Goal: Find specific page/section: Find specific page/section

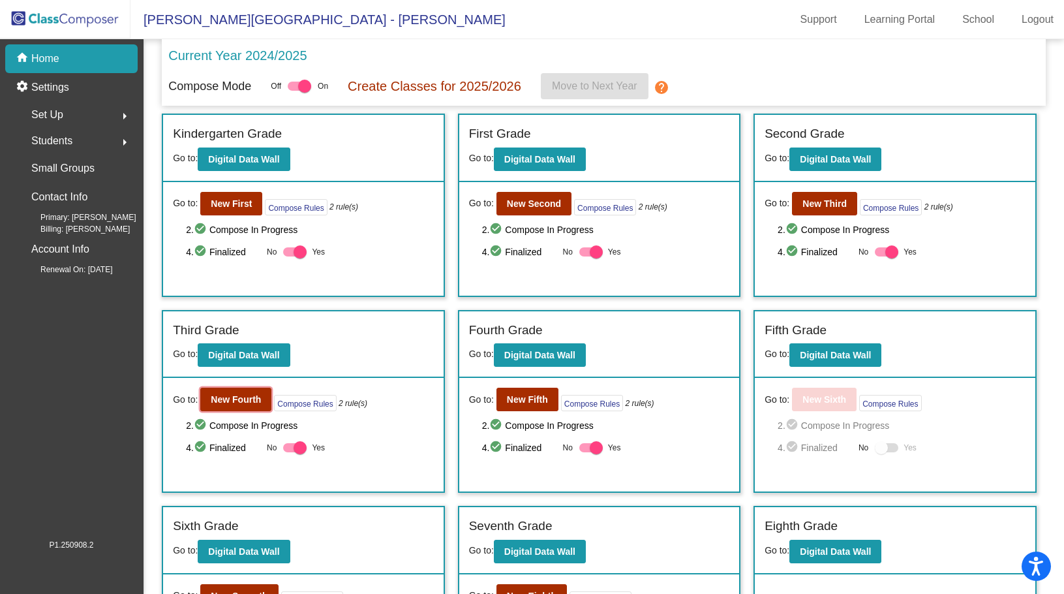
click at [248, 399] on b "New Fourth" at bounding box center [236, 399] width 50 height 10
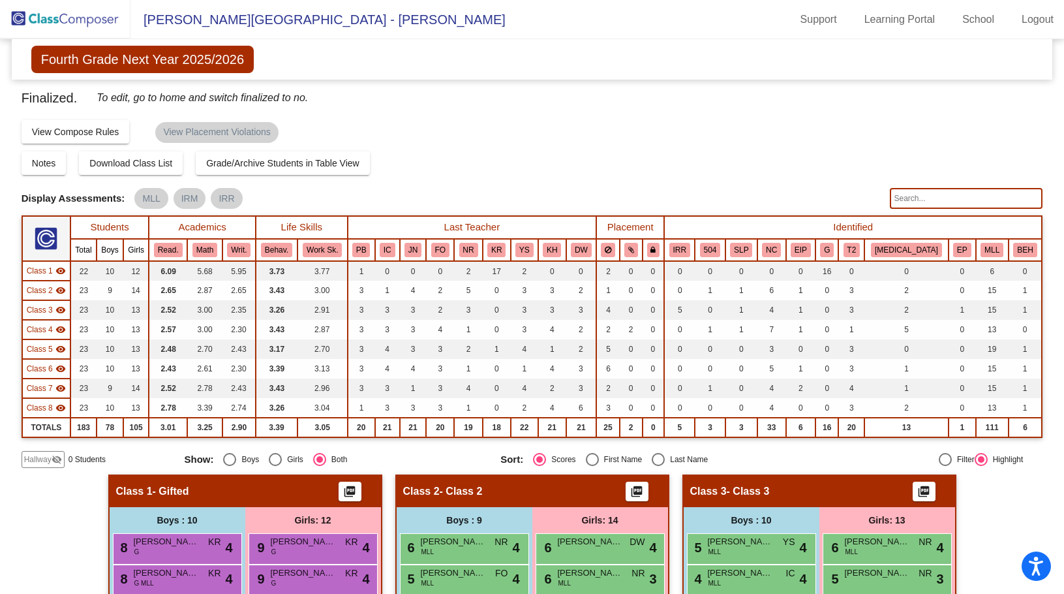
click at [931, 194] on input "text" at bounding box center [966, 198] width 153 height 21
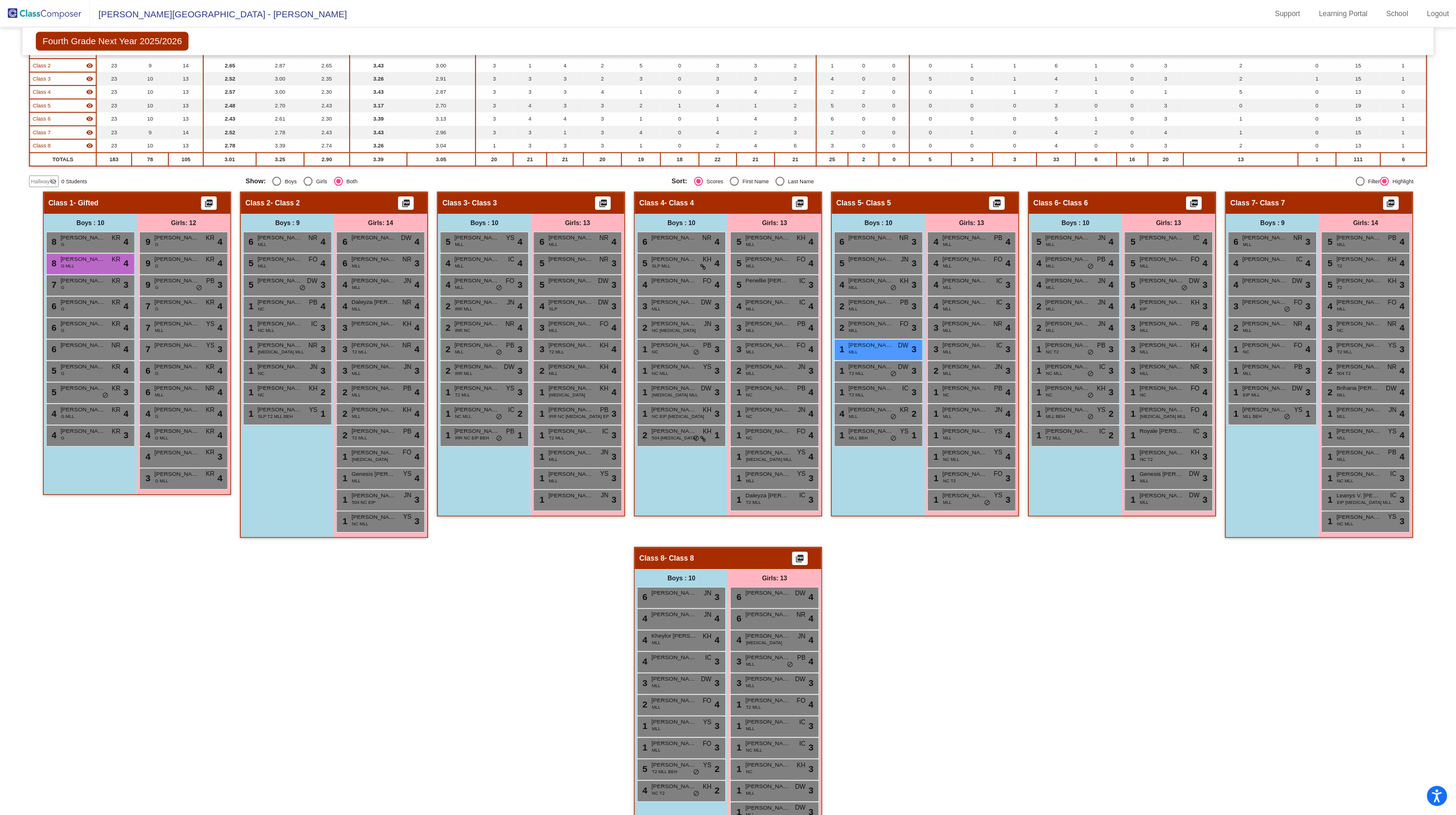
scroll to position [60, 0]
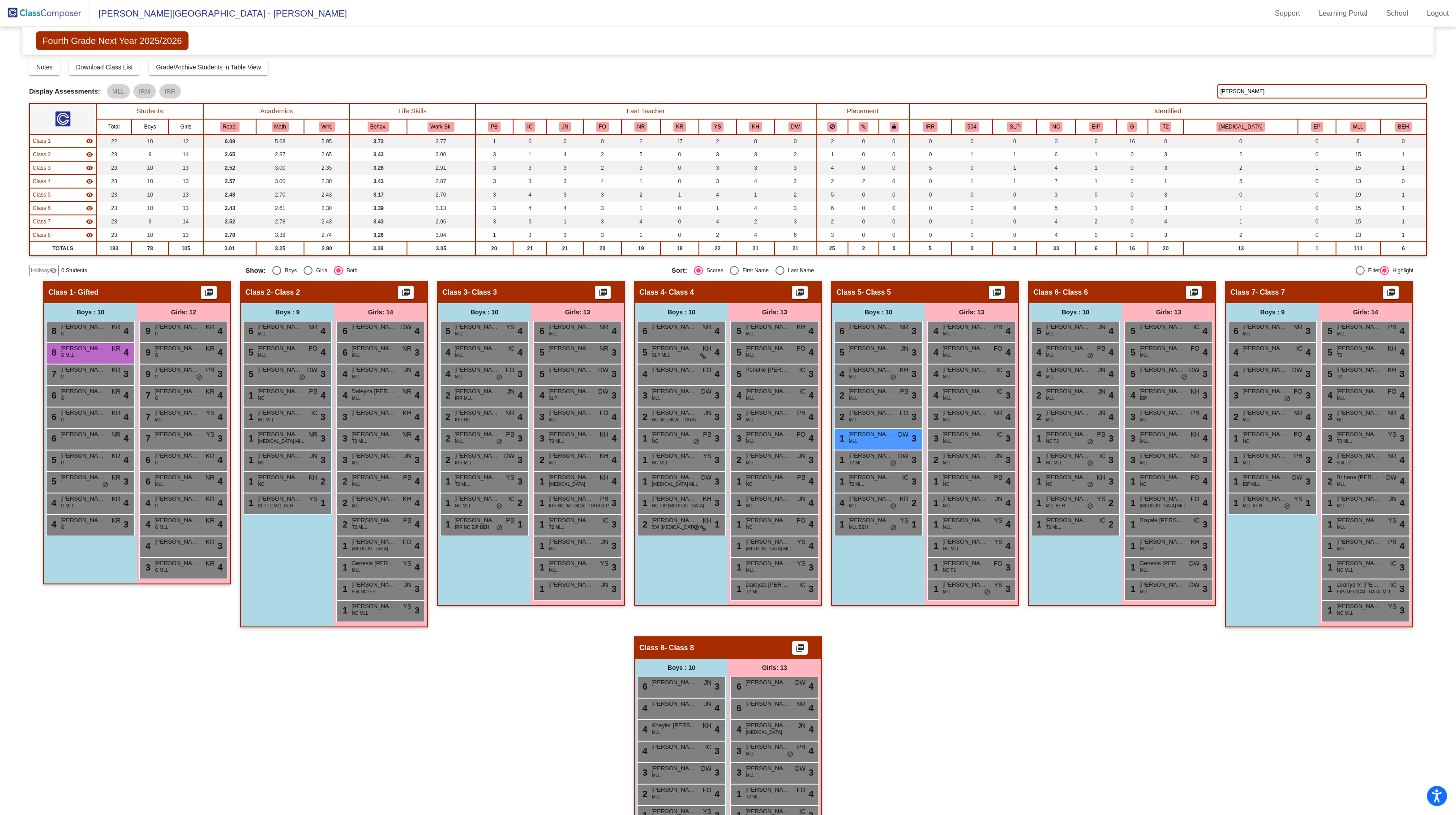
click at [730, 94] on input "[PERSON_NAME]" at bounding box center [1322, 91] width 209 height 14
click at [730, 374] on span "[PERSON_NAME]" at bounding box center [870, 369] width 45 height 9
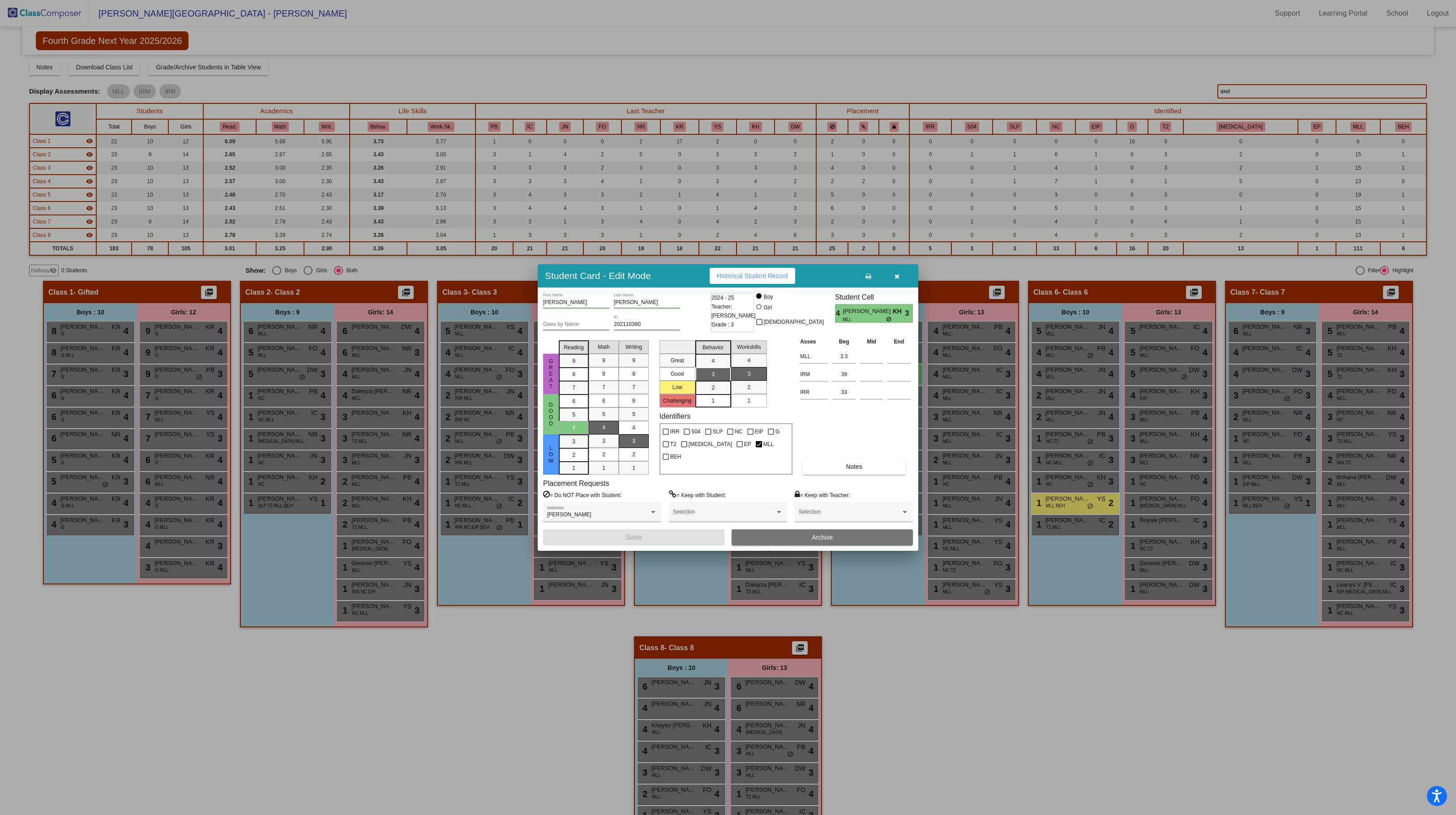
click at [730, 58] on div at bounding box center [728, 407] width 1456 height 815
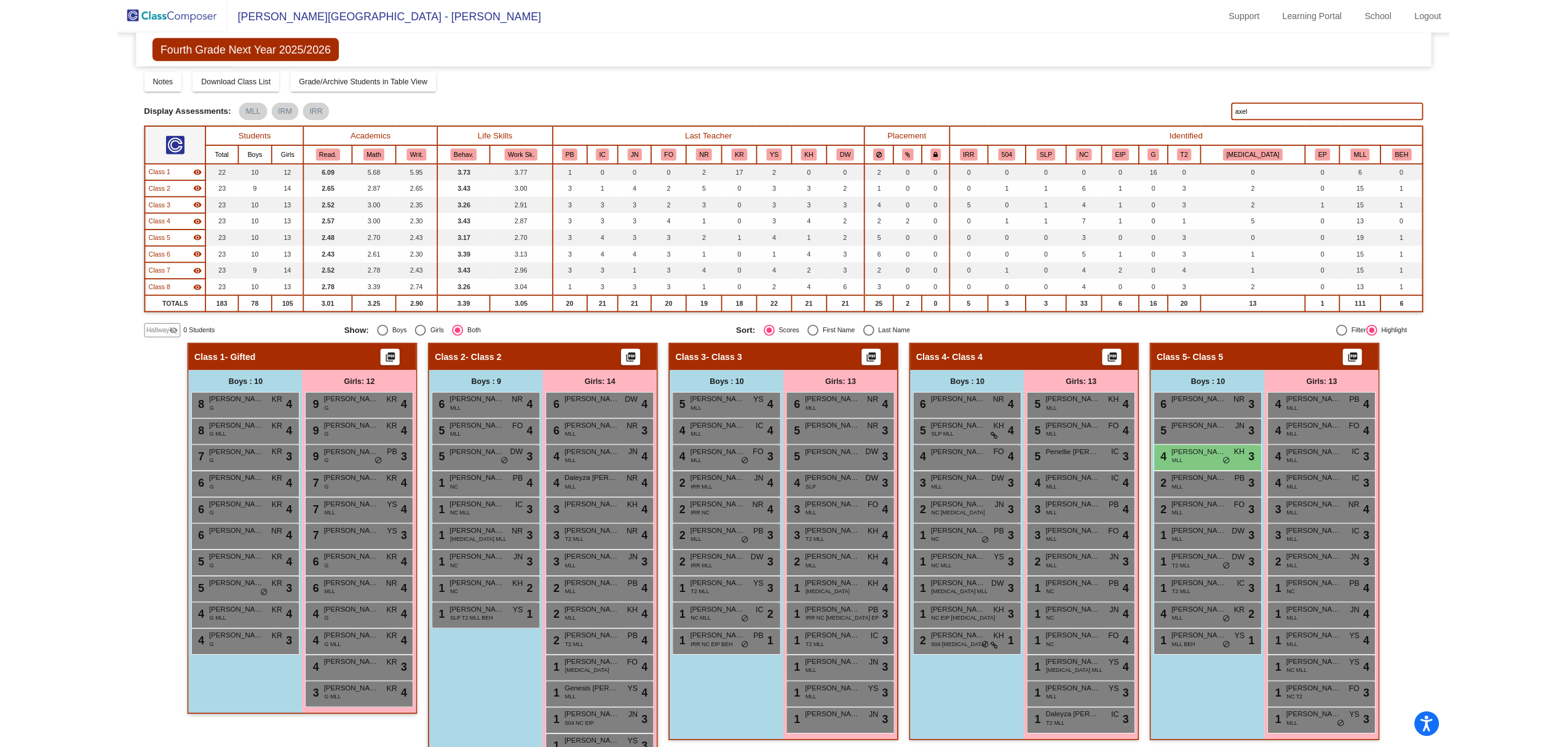
scroll to position [67, 0]
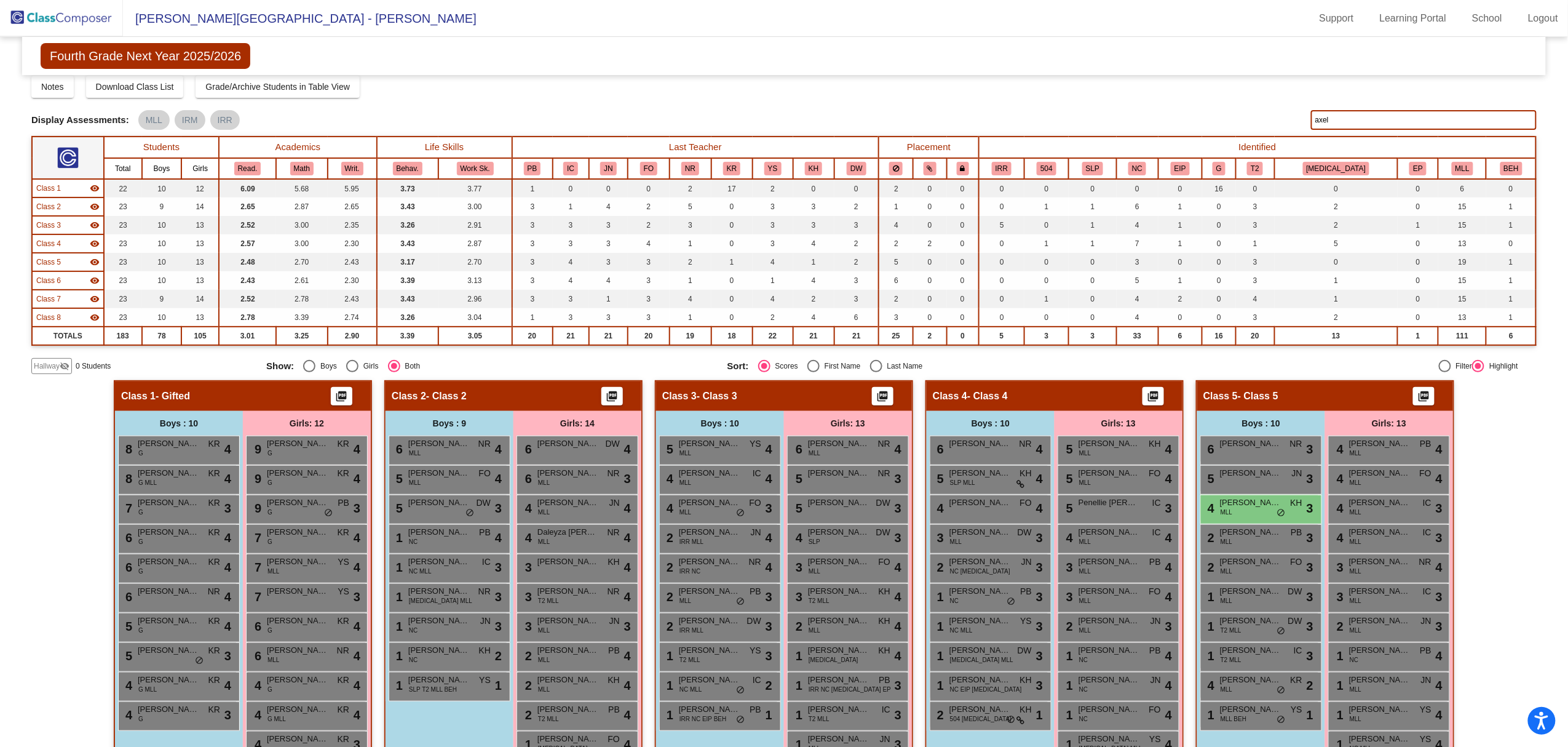
click at [1002, 116] on input "axel" at bounding box center [1424, 120] width 225 height 20
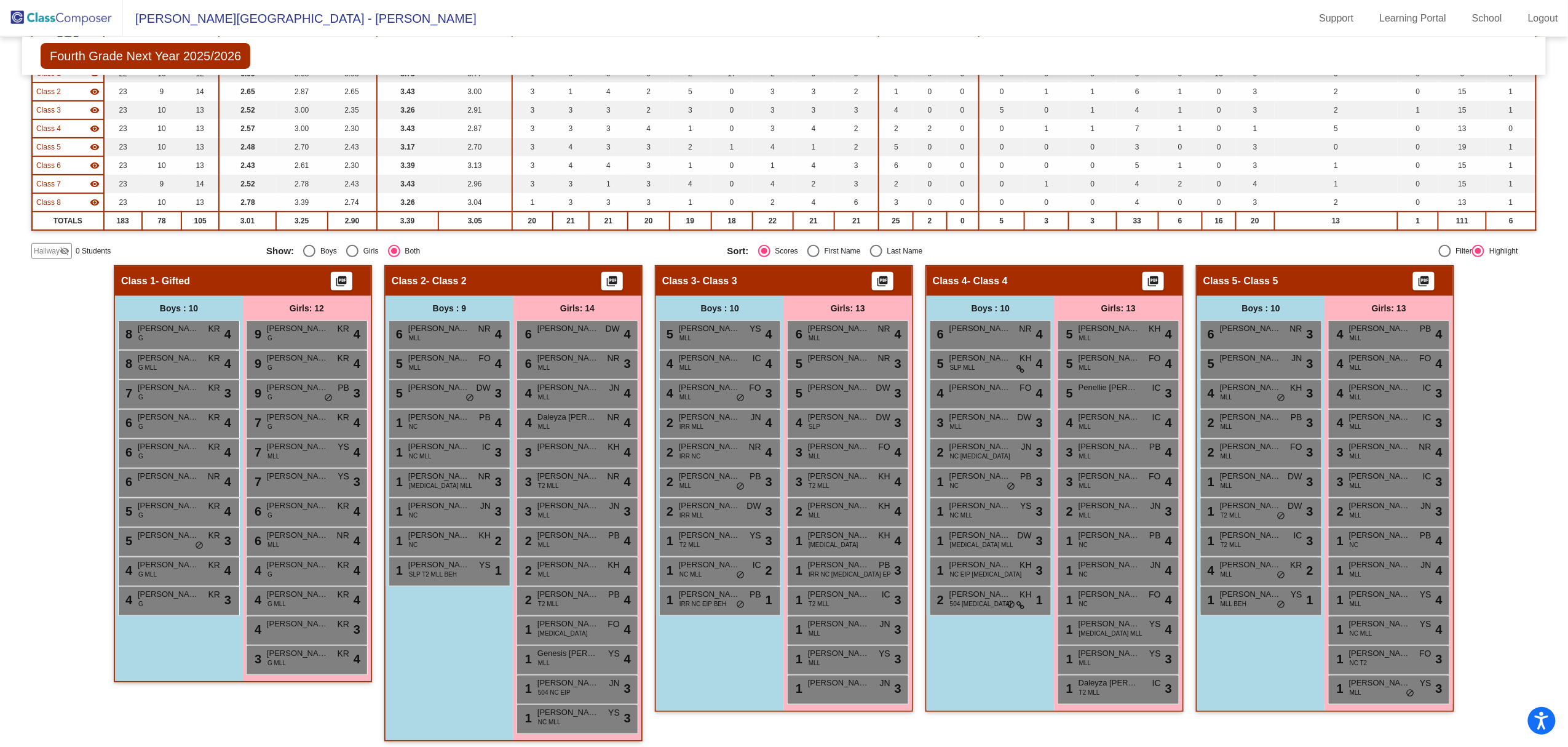
scroll to position [0, 0]
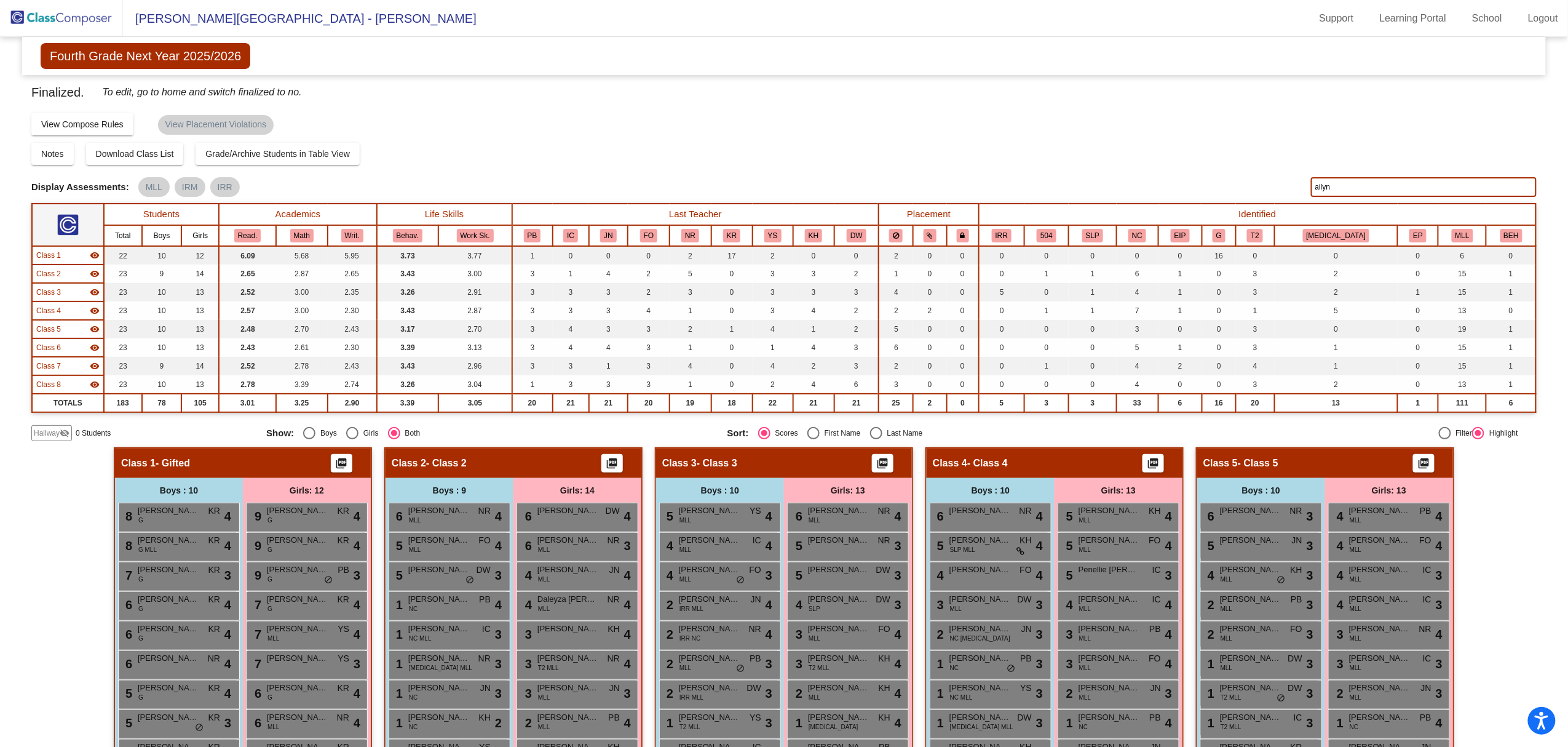
click at [1002, 185] on input "ailyn" at bounding box center [1424, 187] width 225 height 20
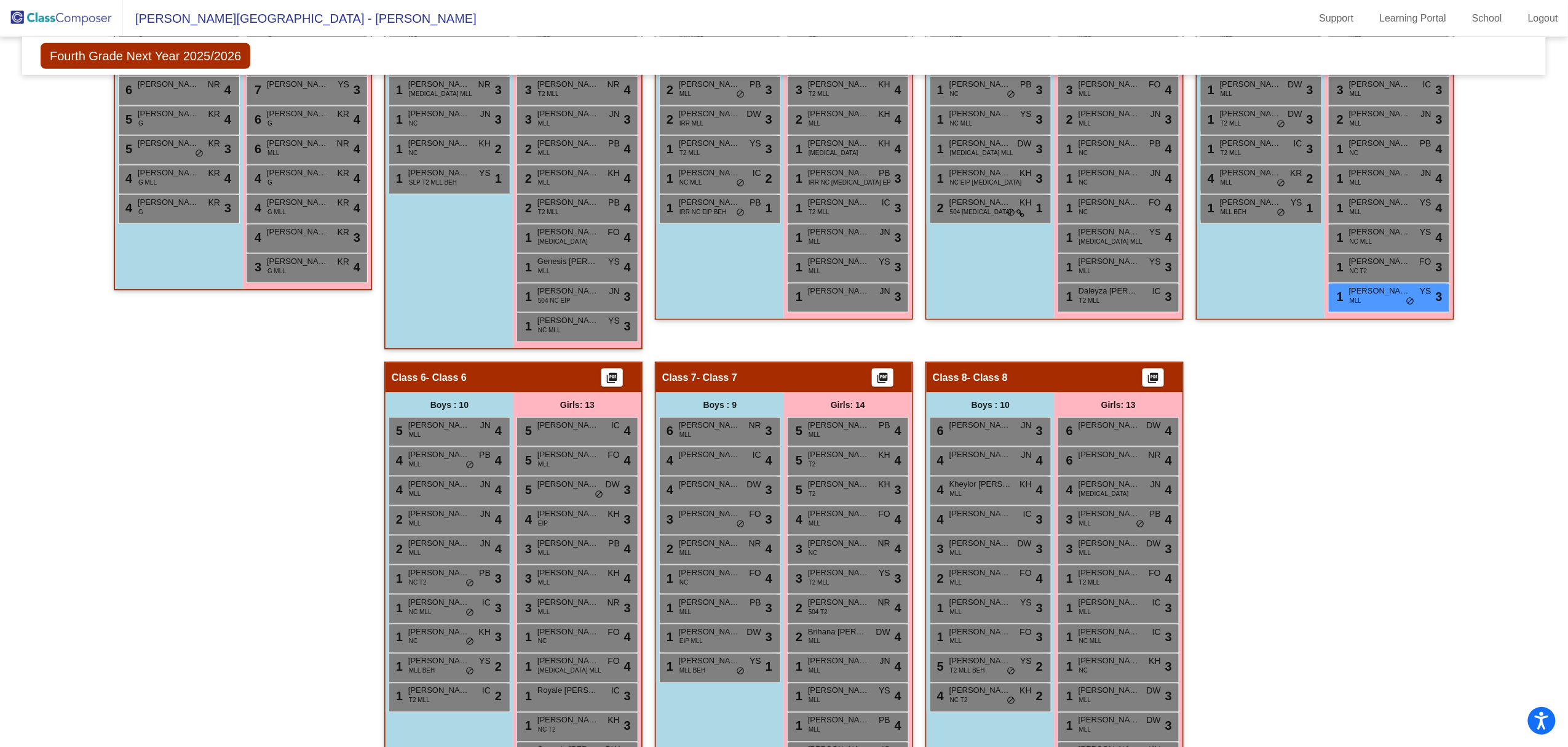
scroll to position [656, 0]
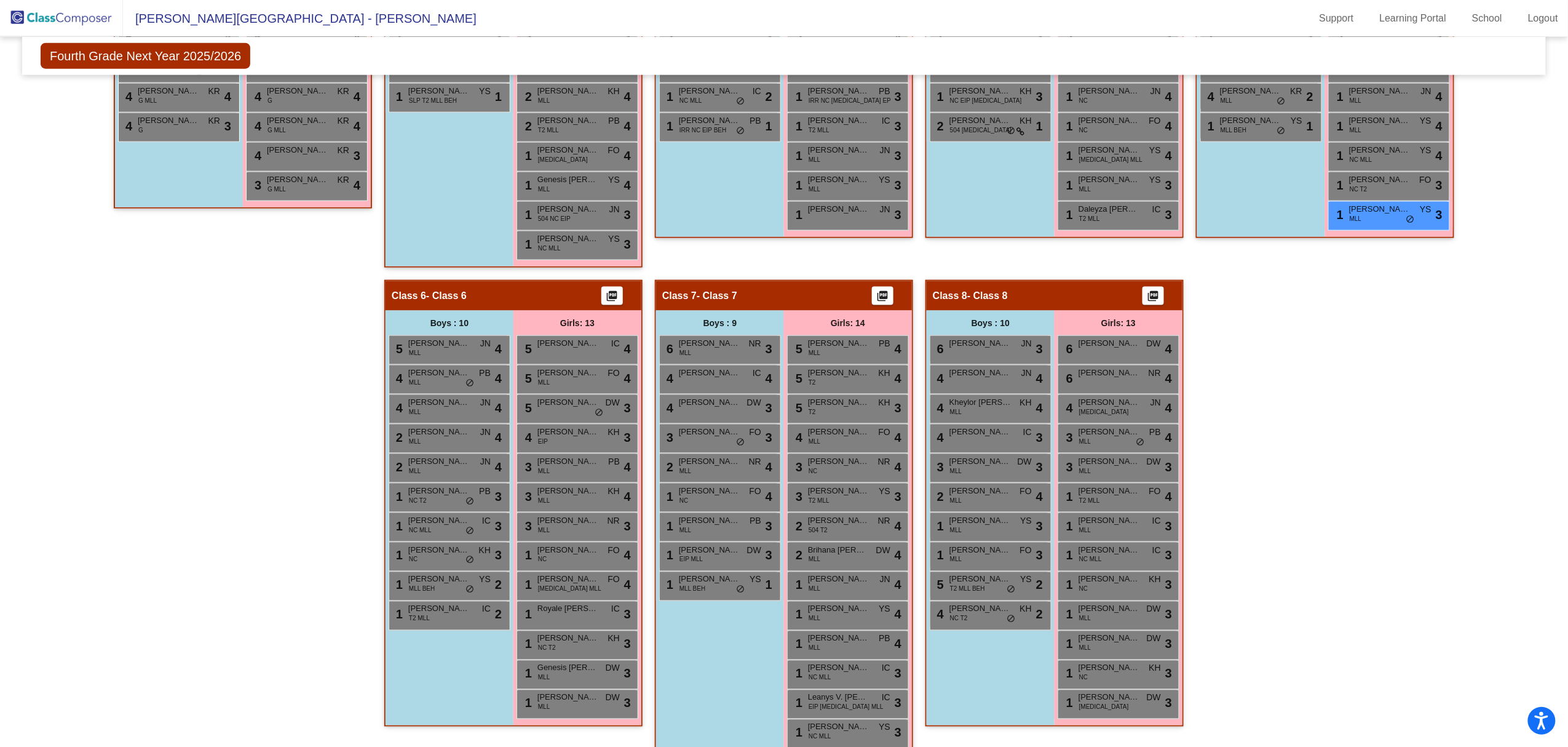
click at [1002, 218] on div "1 [PERSON_NAME] MLL YS lock do_not_disturb_alt 3" at bounding box center [1389, 214] width 118 height 25
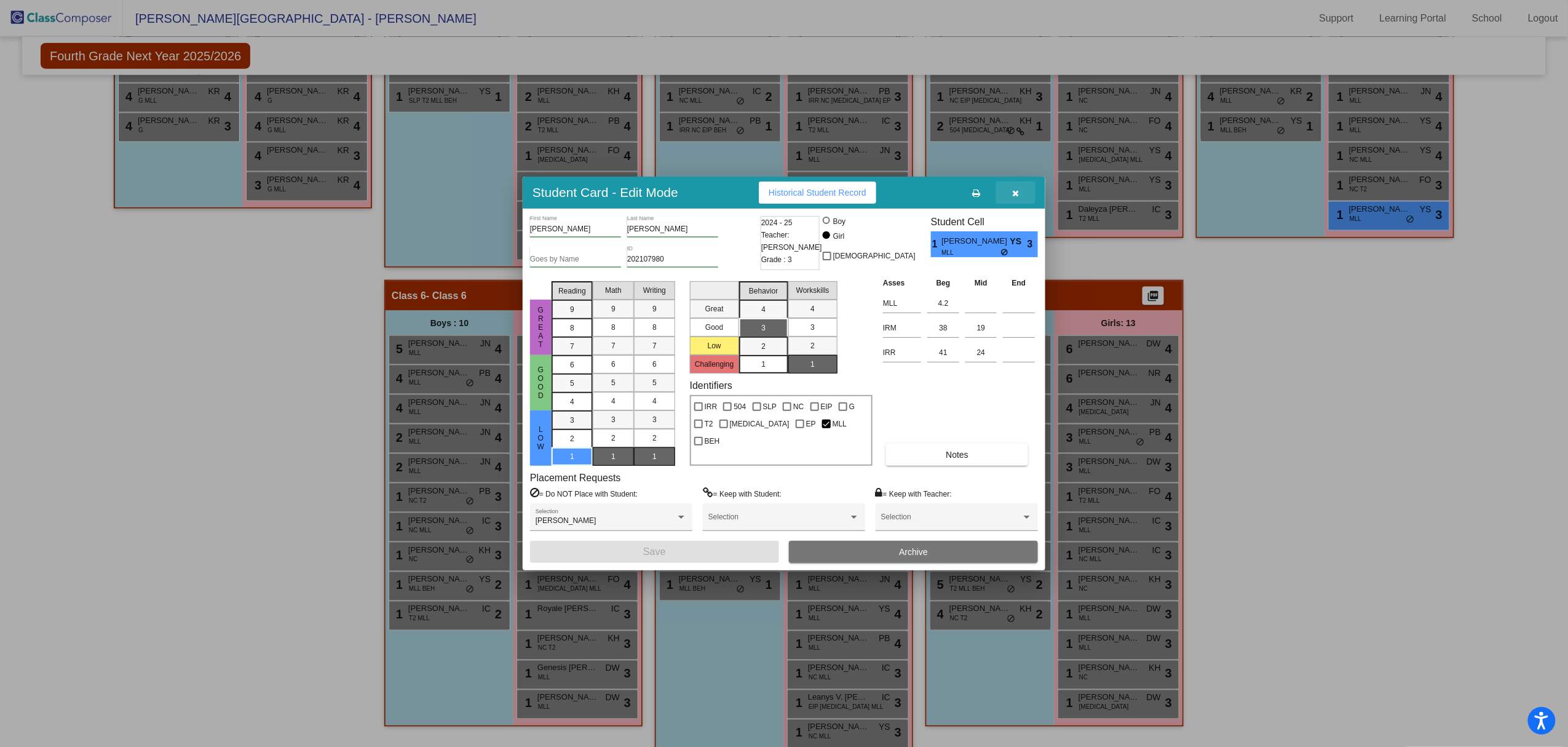
click at [1002, 192] on icon "button" at bounding box center [1015, 192] width 7 height 8
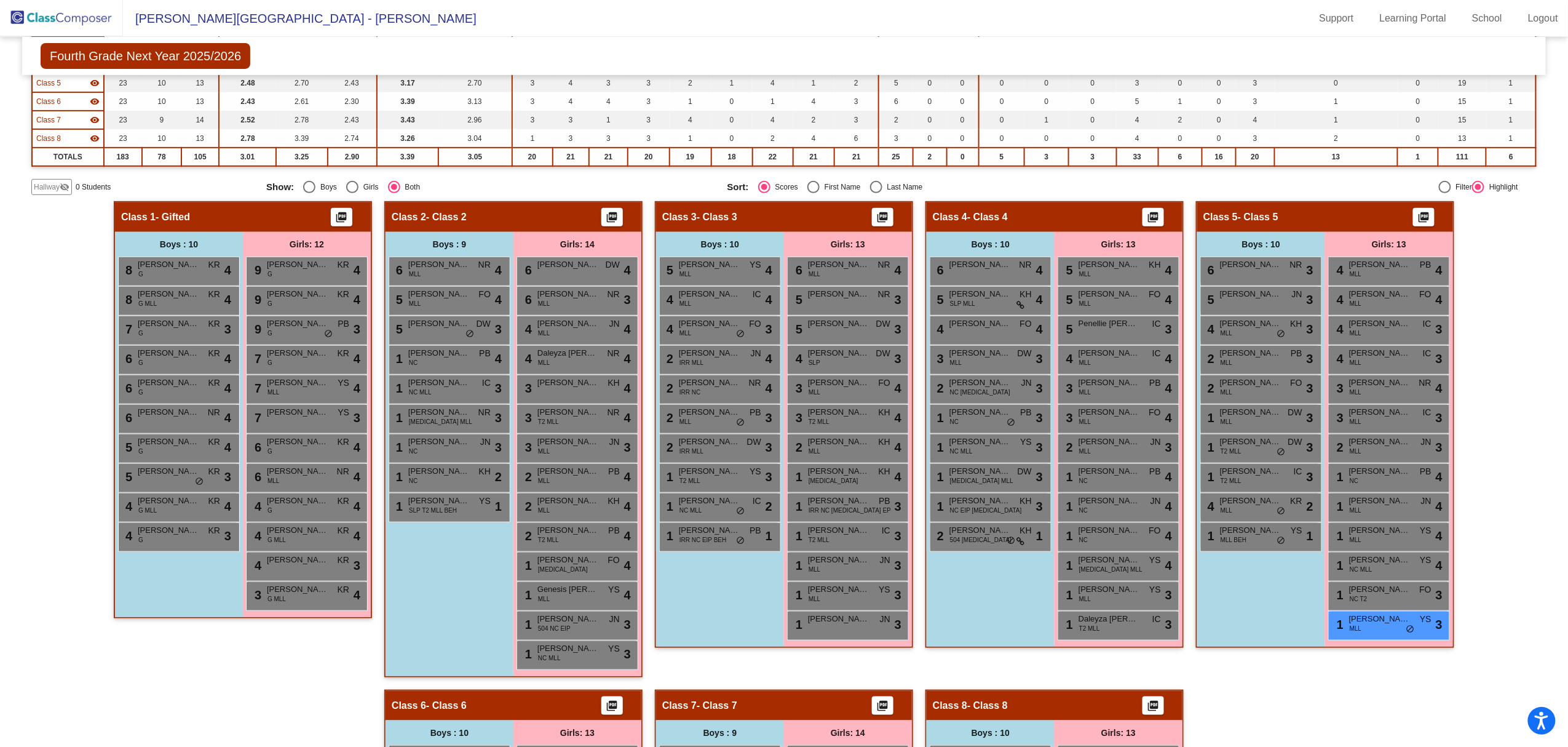
scroll to position [0, 0]
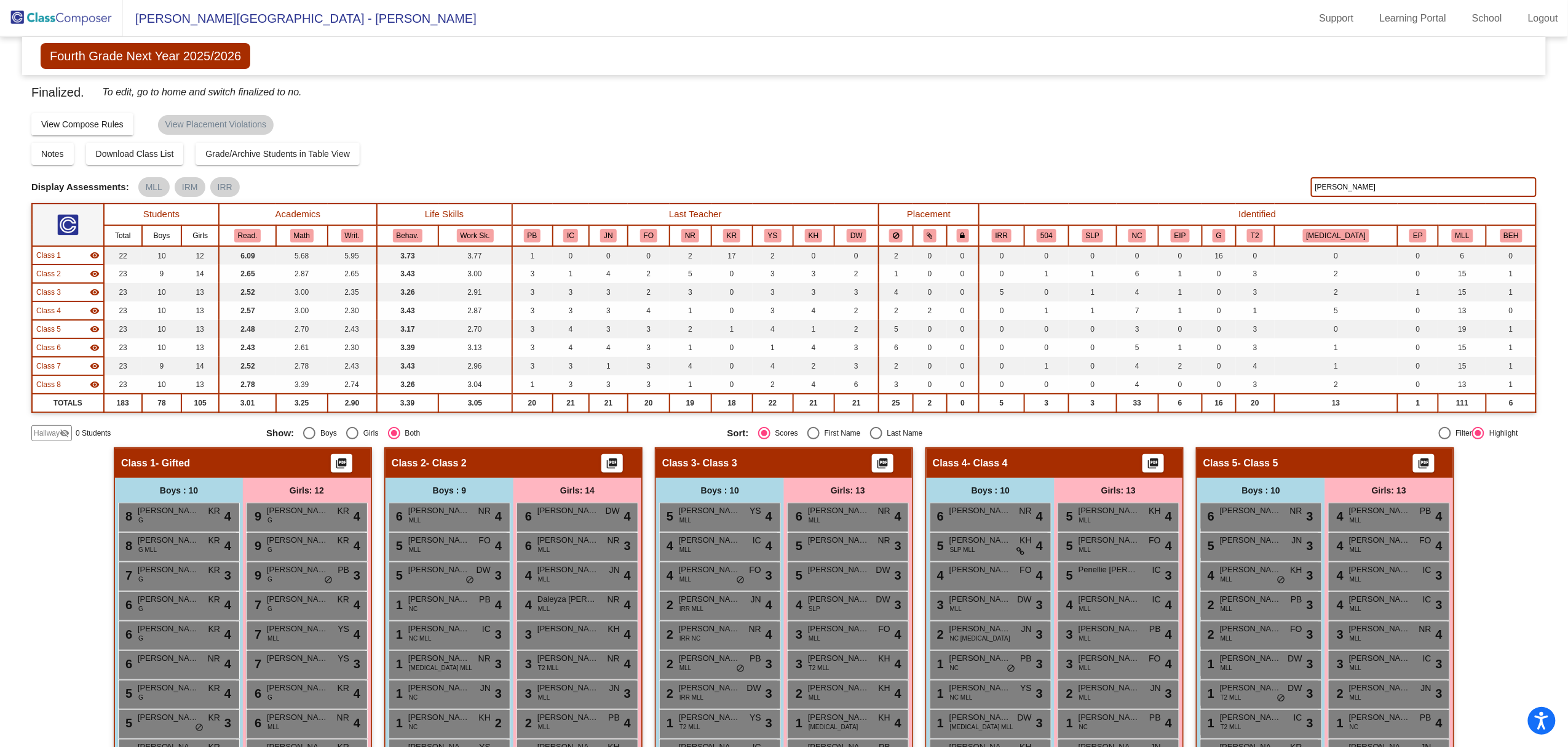
click at [1002, 183] on input "[PERSON_NAME]" at bounding box center [1424, 187] width 225 height 20
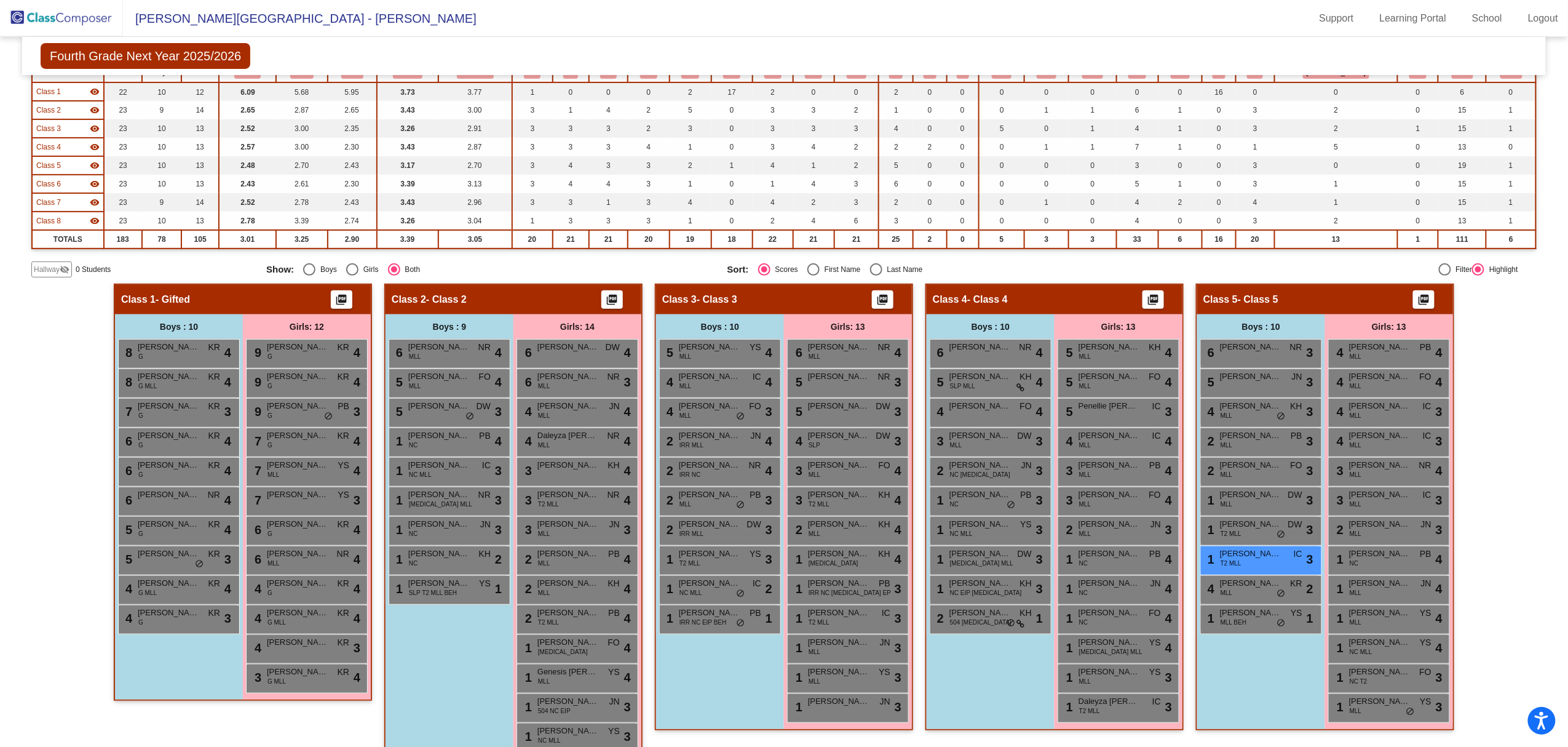
scroll to position [328, 0]
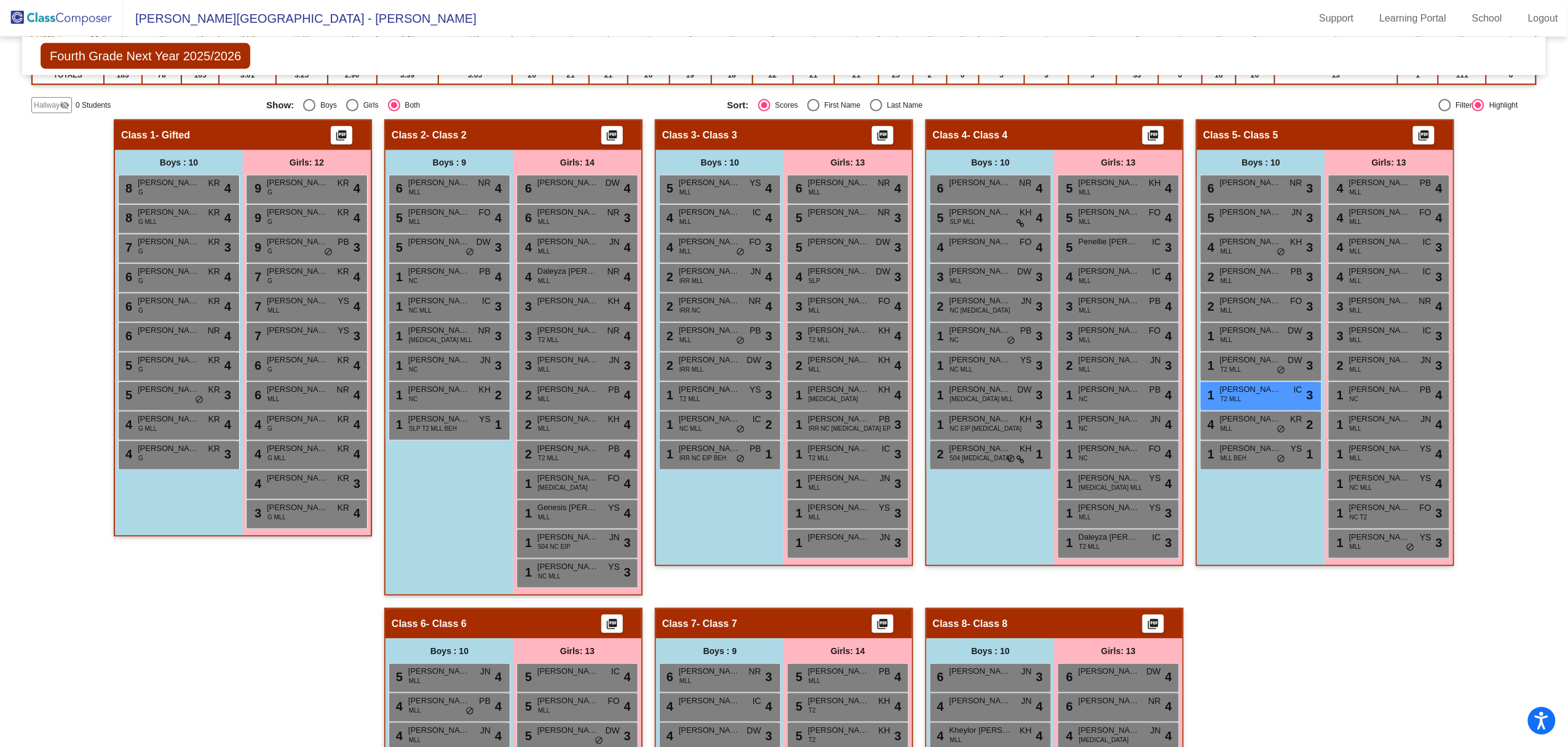
click at [1002, 392] on span "[PERSON_NAME] [PERSON_NAME]" at bounding box center [1250, 389] width 61 height 12
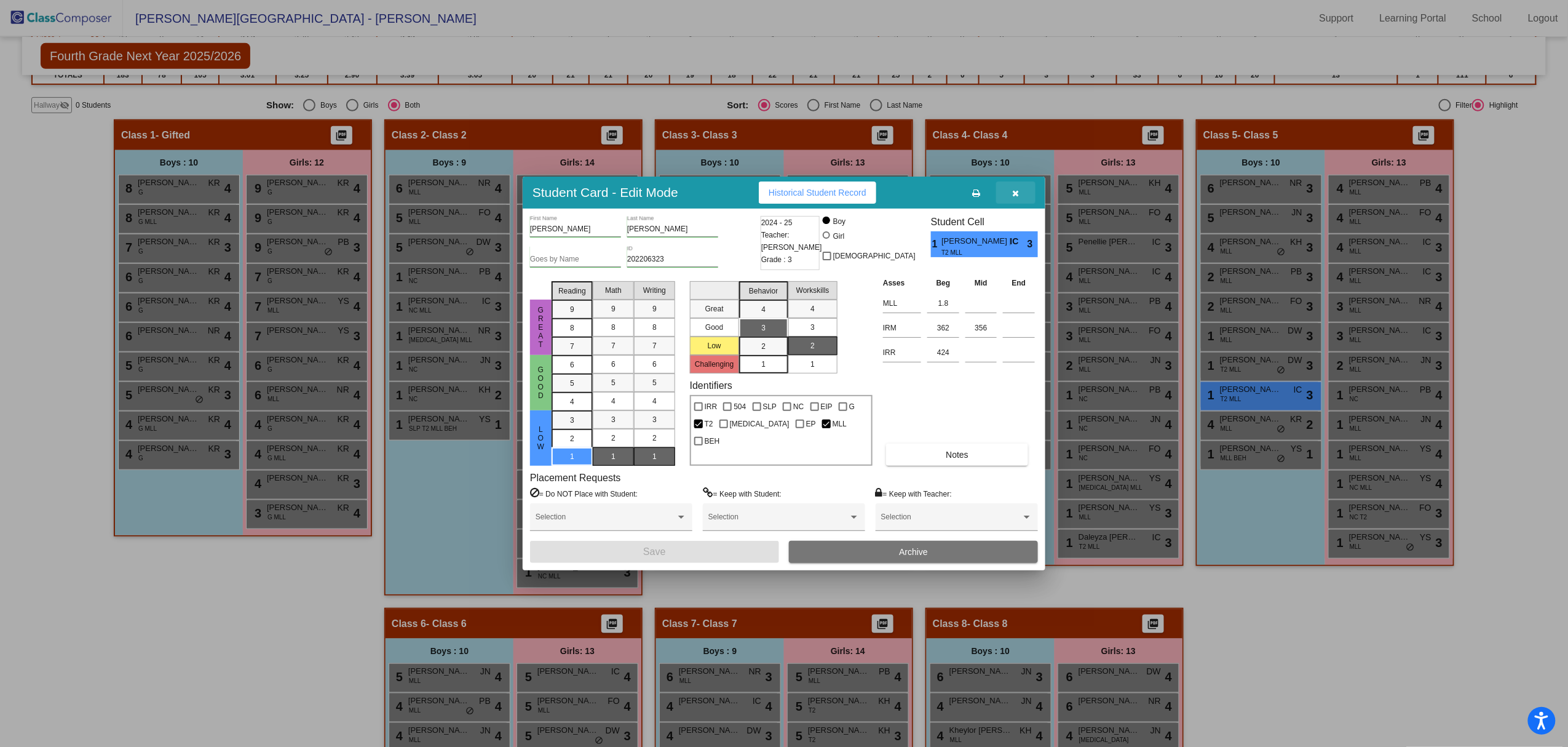
click at [1002, 192] on icon "button" at bounding box center [1015, 192] width 7 height 8
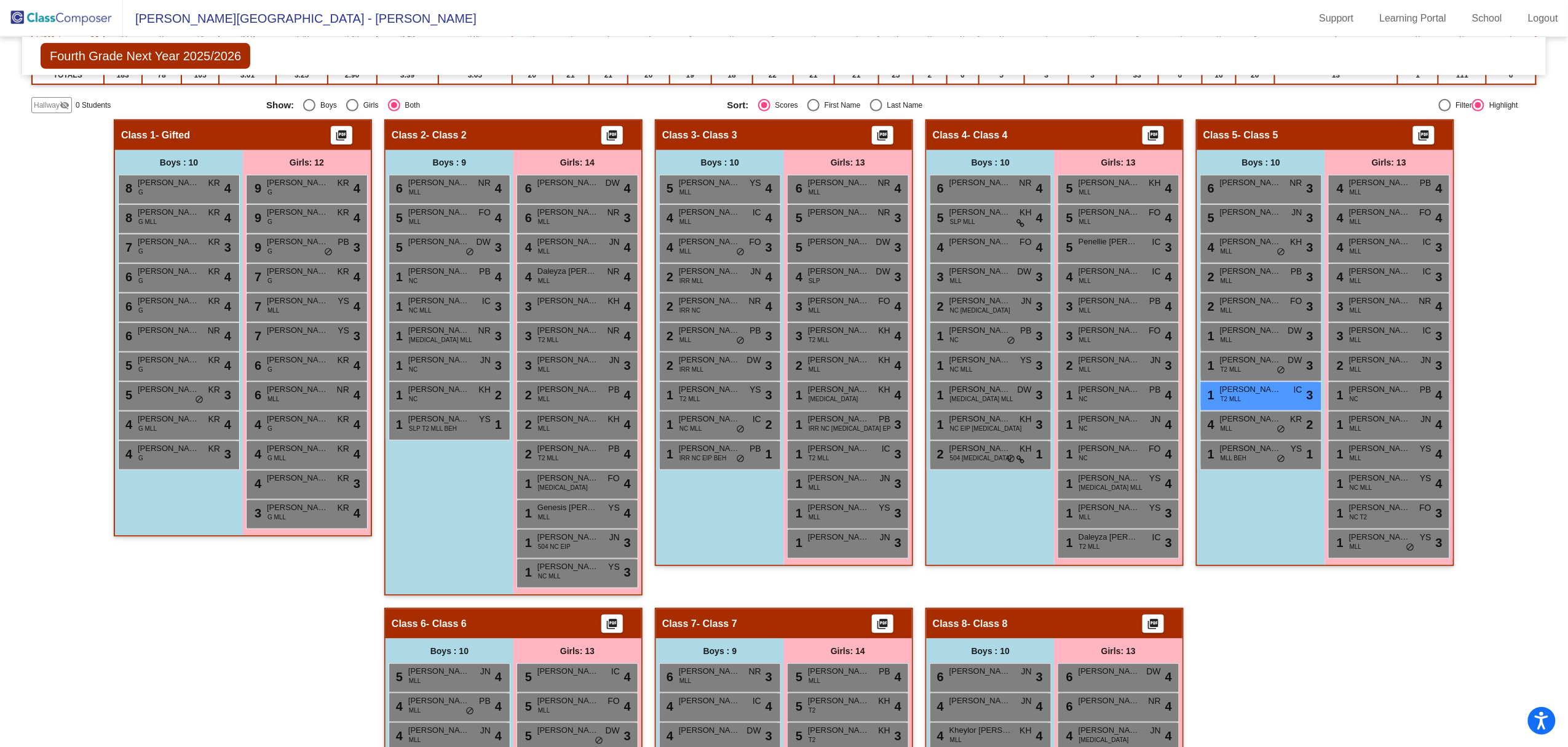
scroll to position [0, 0]
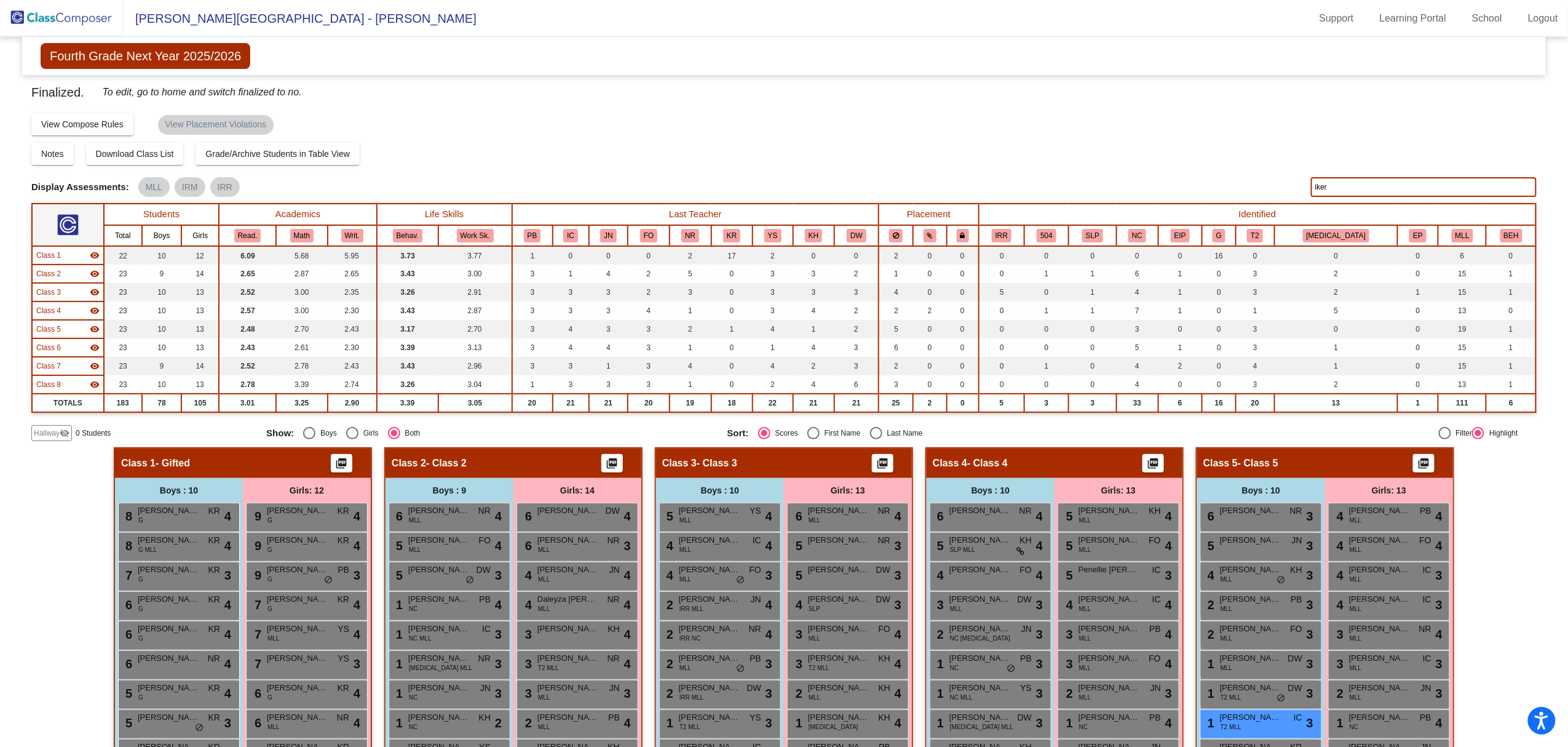
click at [1002, 183] on input "iker" at bounding box center [1424, 187] width 225 height 20
click at [1002, 183] on input "[PERSON_NAME]" at bounding box center [1424, 187] width 225 height 20
click at [1002, 174] on div "Finalized. To edit, go to home and switch finalized to no. Display Scores for Y…" at bounding box center [784, 261] width 1506 height 358
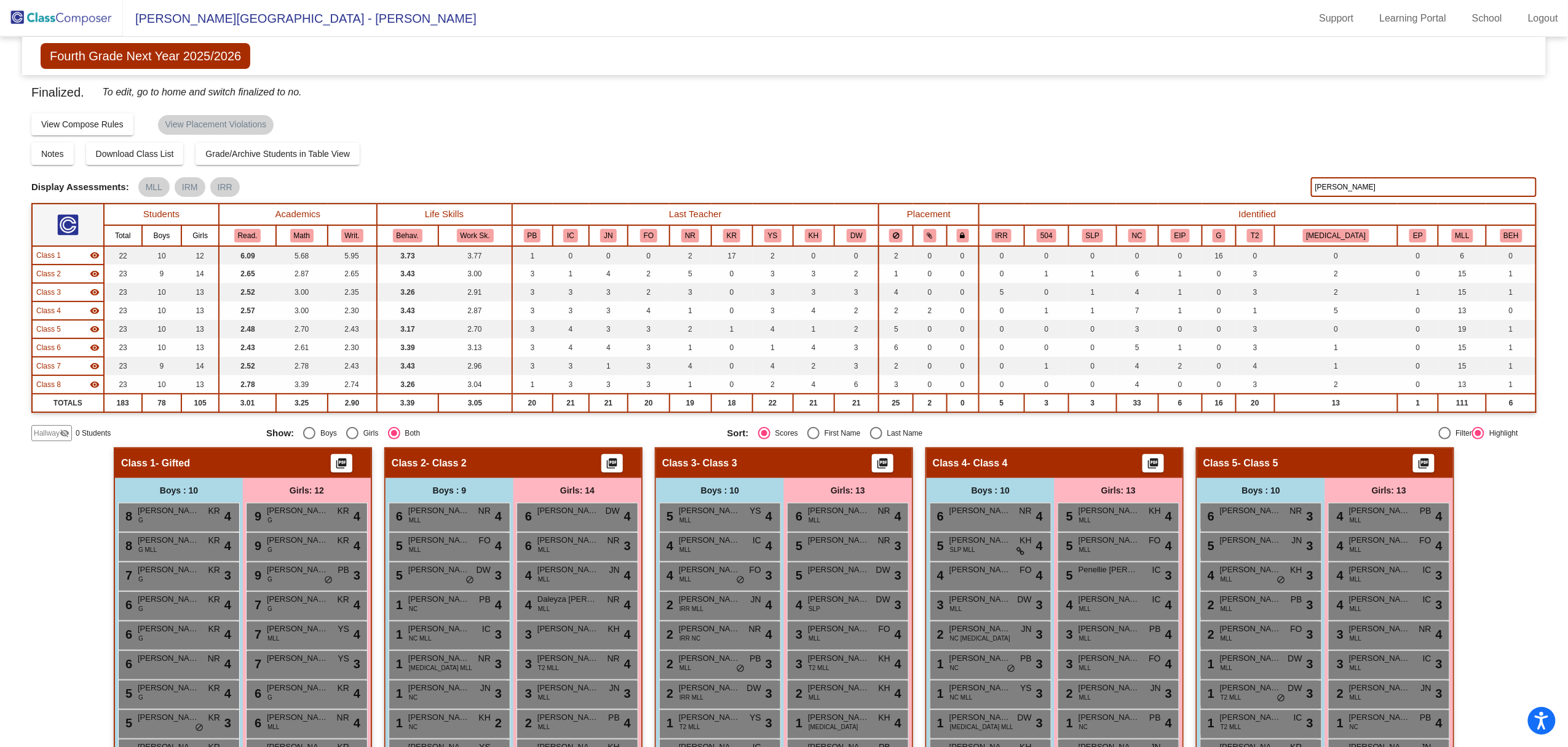
click at [1002, 187] on input "[PERSON_NAME]" at bounding box center [1424, 187] width 225 height 20
click at [1002, 187] on input "brittan" at bounding box center [1424, 187] width 225 height 20
click at [1002, 187] on input "[PERSON_NAME]" at bounding box center [1424, 187] width 225 height 20
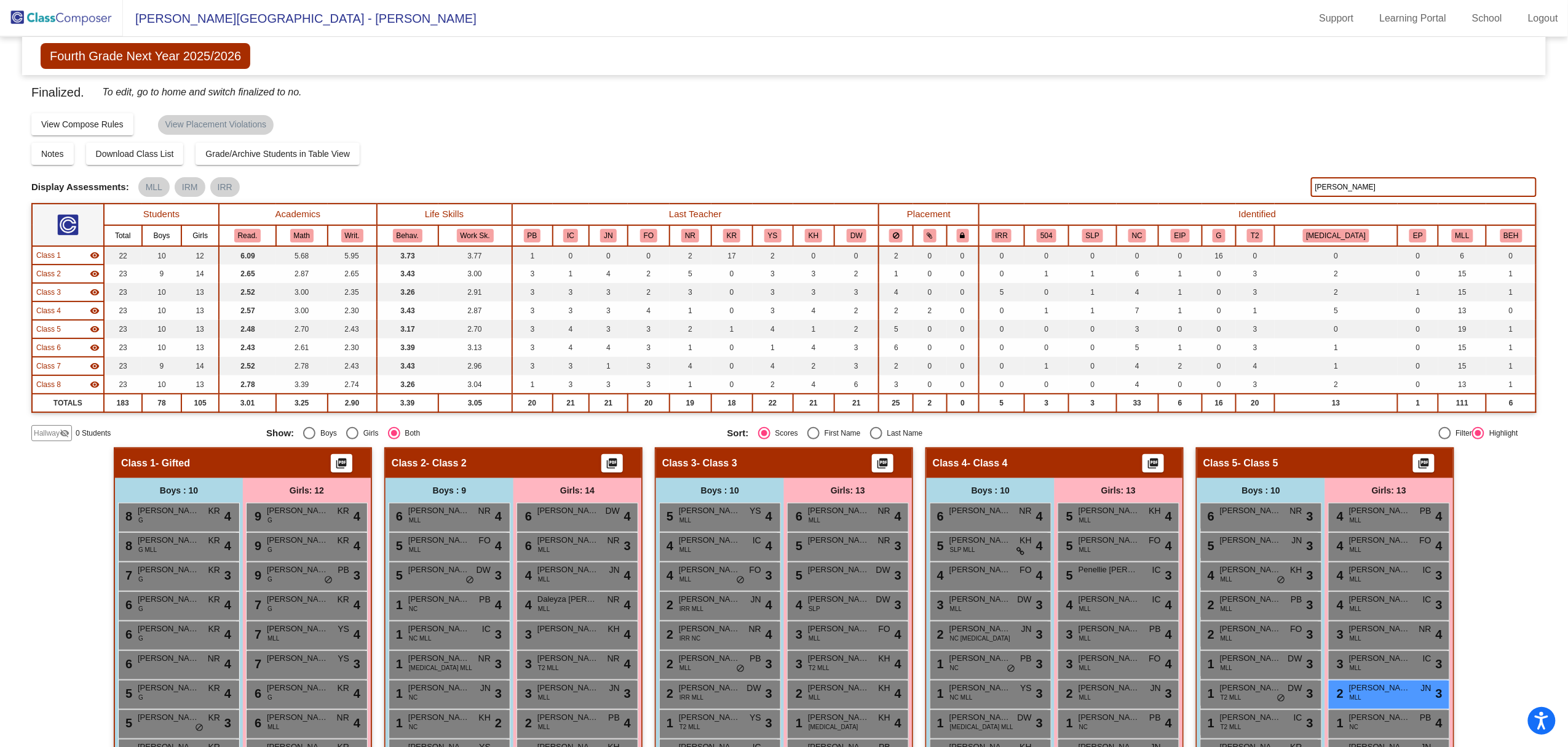
click at [1002, 187] on input "[PERSON_NAME]" at bounding box center [1424, 187] width 225 height 20
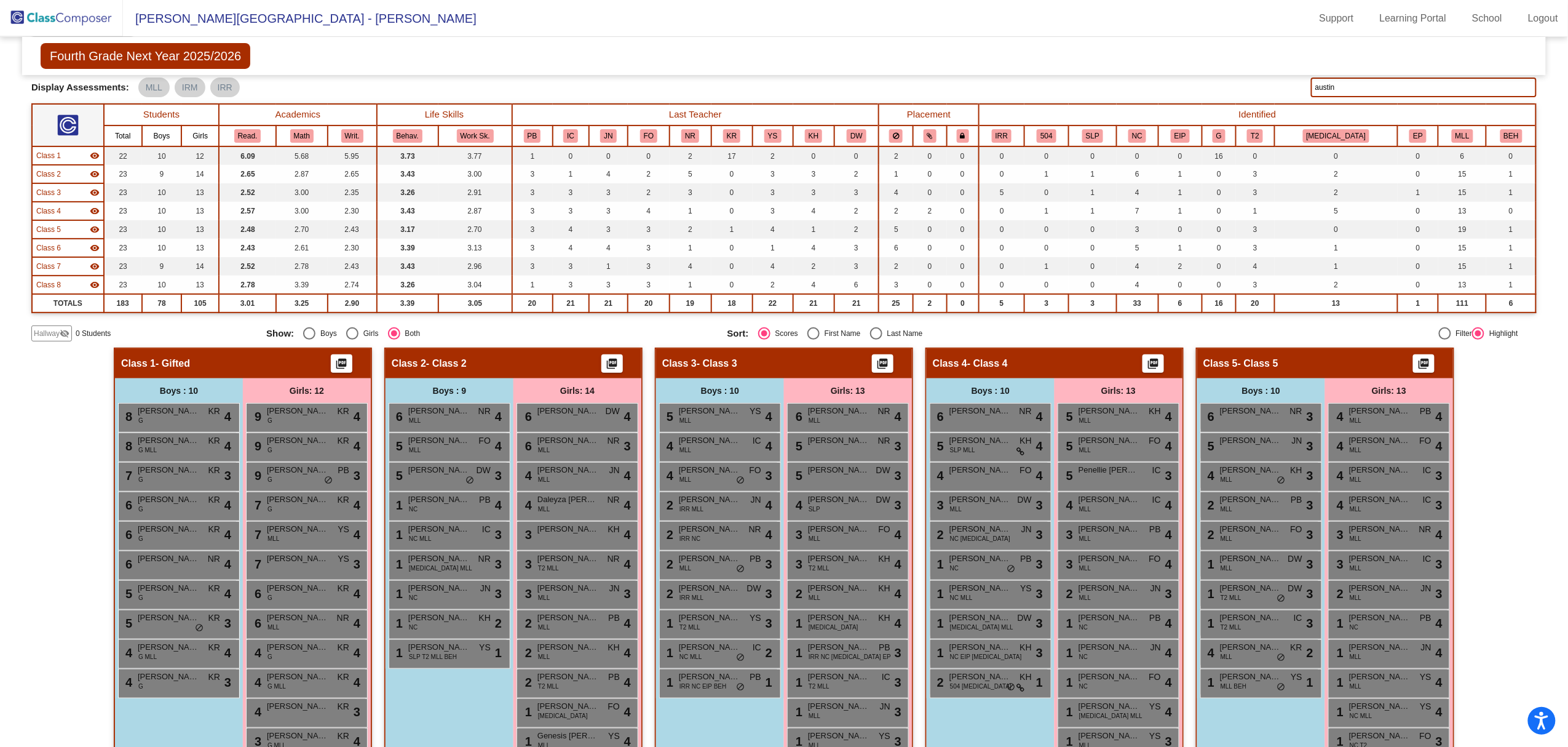
scroll to position [18, 0]
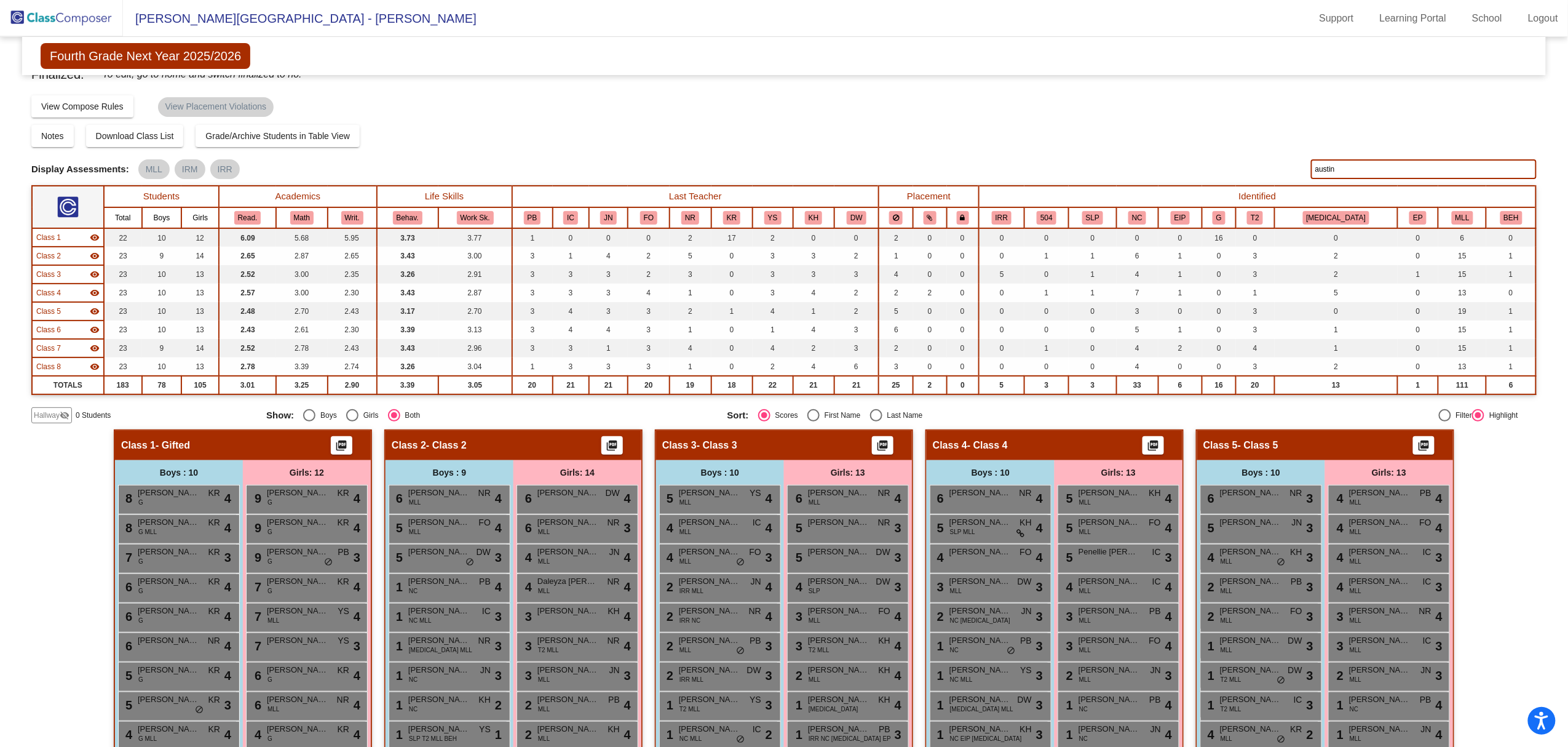
drag, startPoint x: 1352, startPoint y: 167, endPoint x: 1296, endPoint y: 174, distance: 56.4
click at [1002, 174] on div "Display Scores for Years: [DATE] - [DATE] [DATE] - [DATE] Display Assessments: …" at bounding box center [784, 169] width 1506 height 20
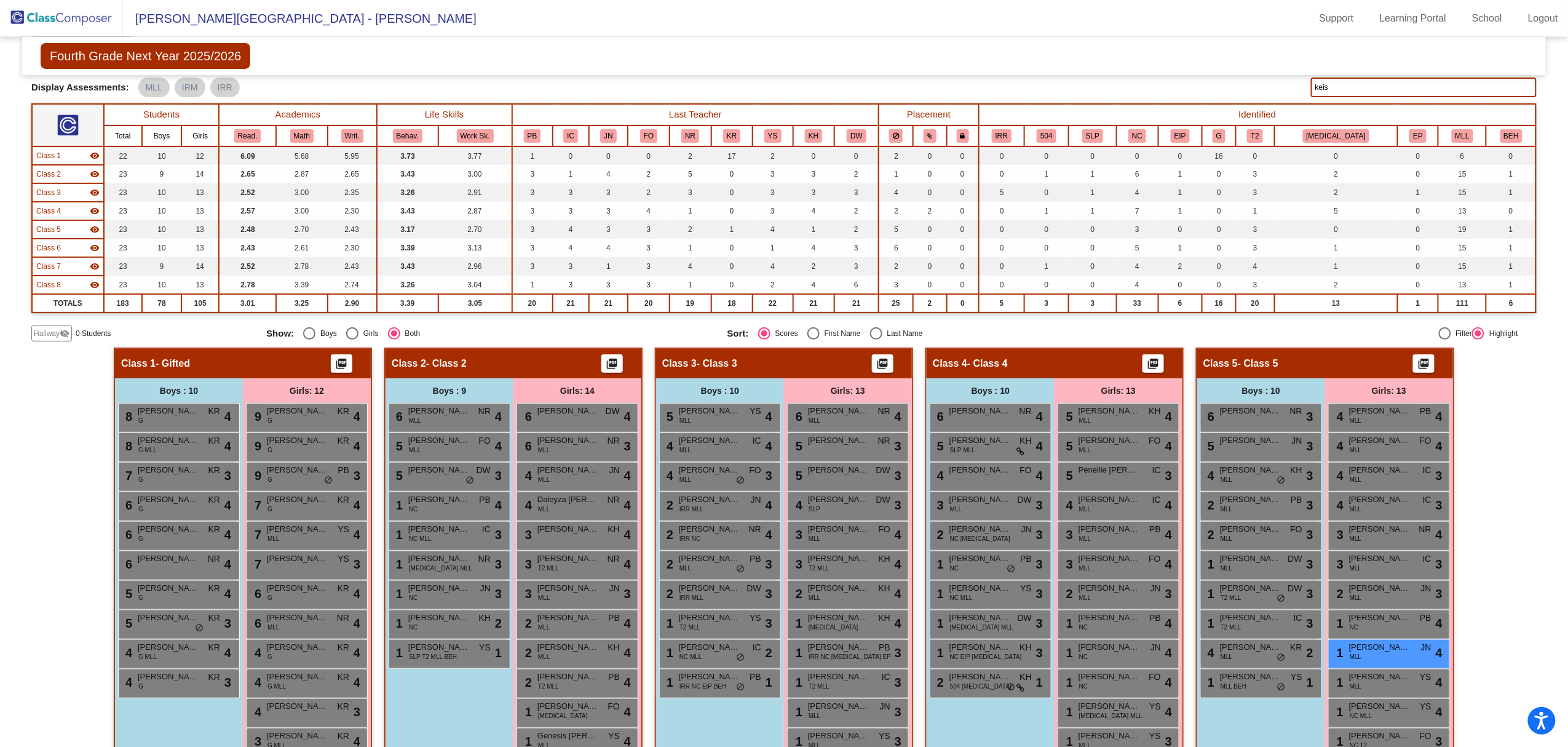
scroll to position [0, 0]
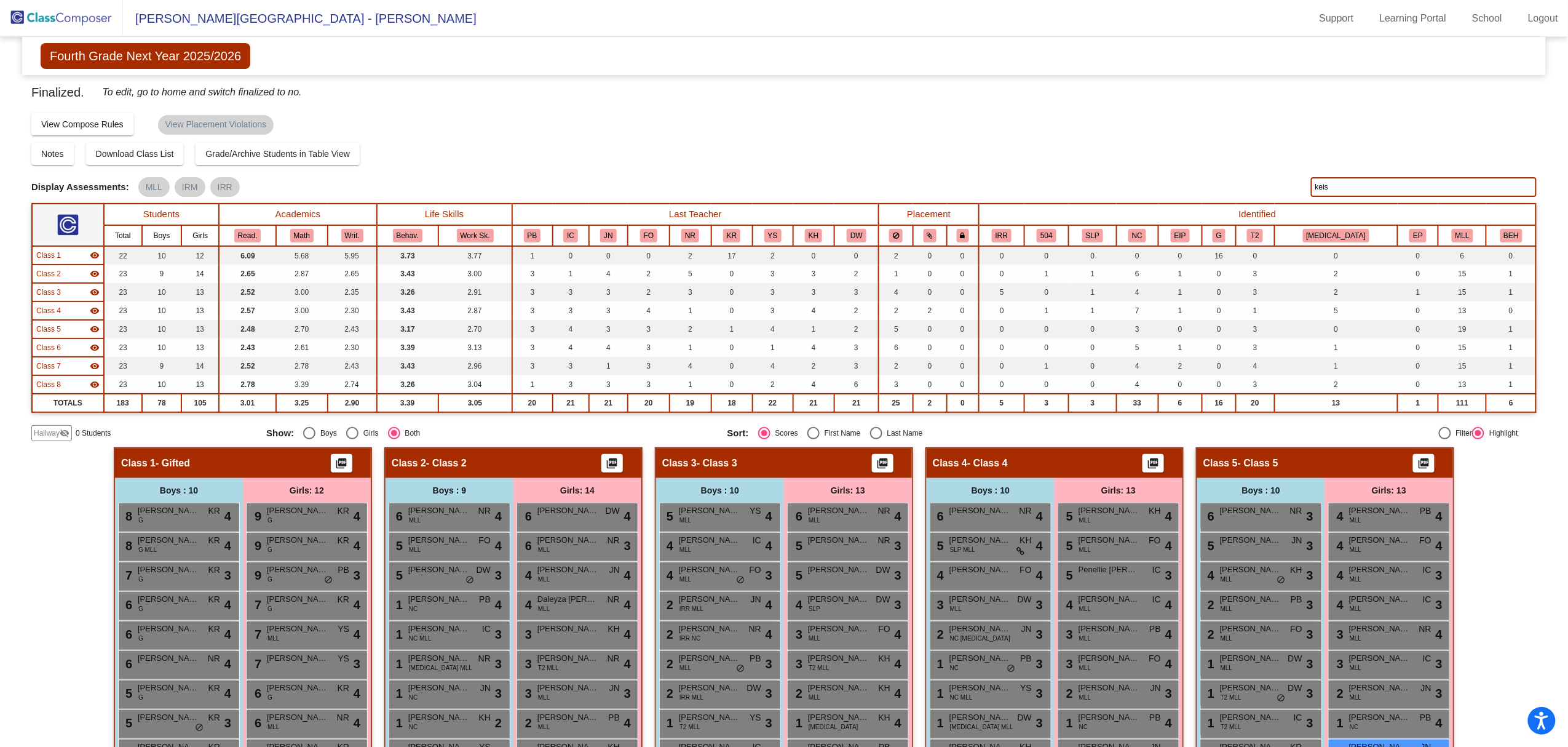
click at [1002, 182] on input "keis" at bounding box center [1424, 187] width 225 height 20
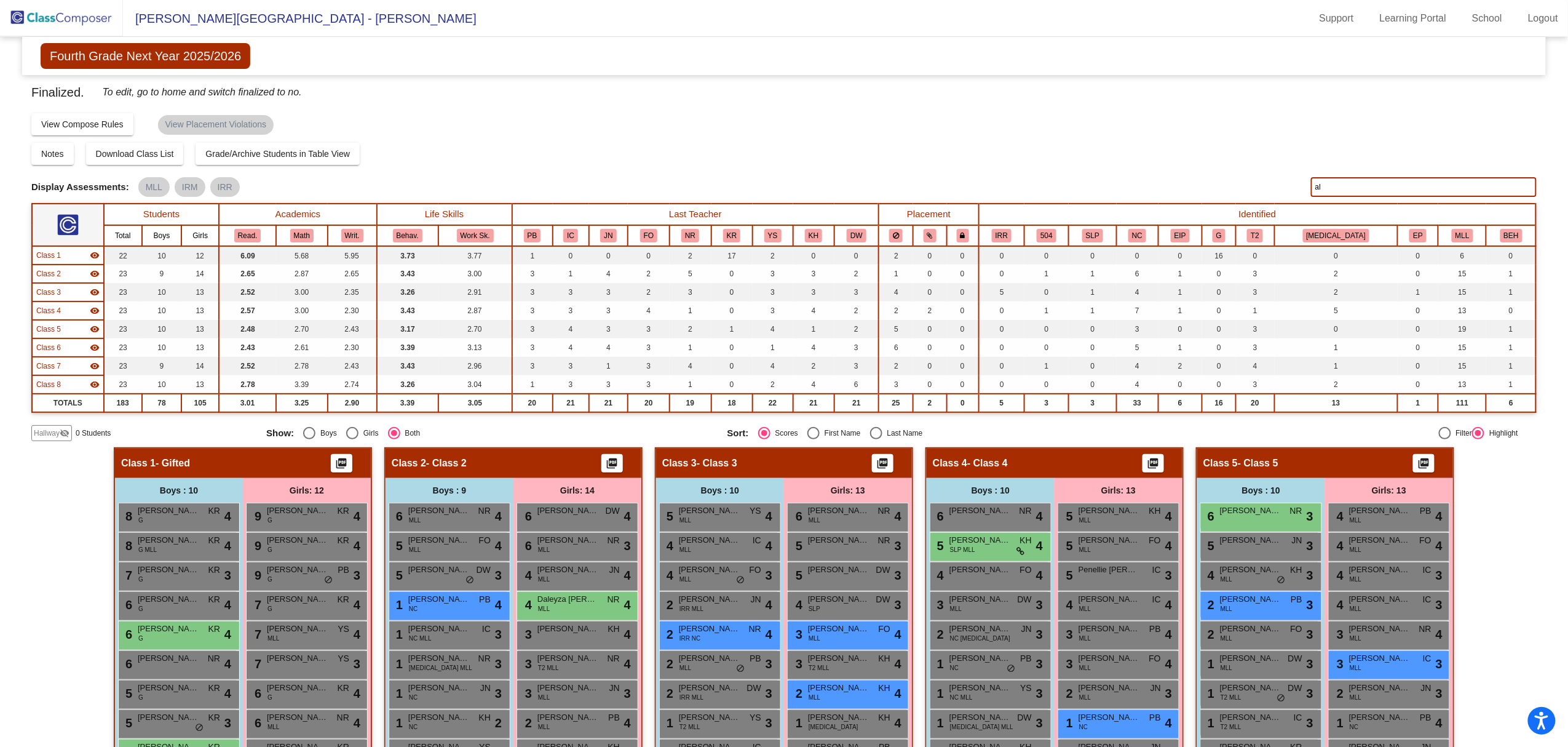
type input "a"
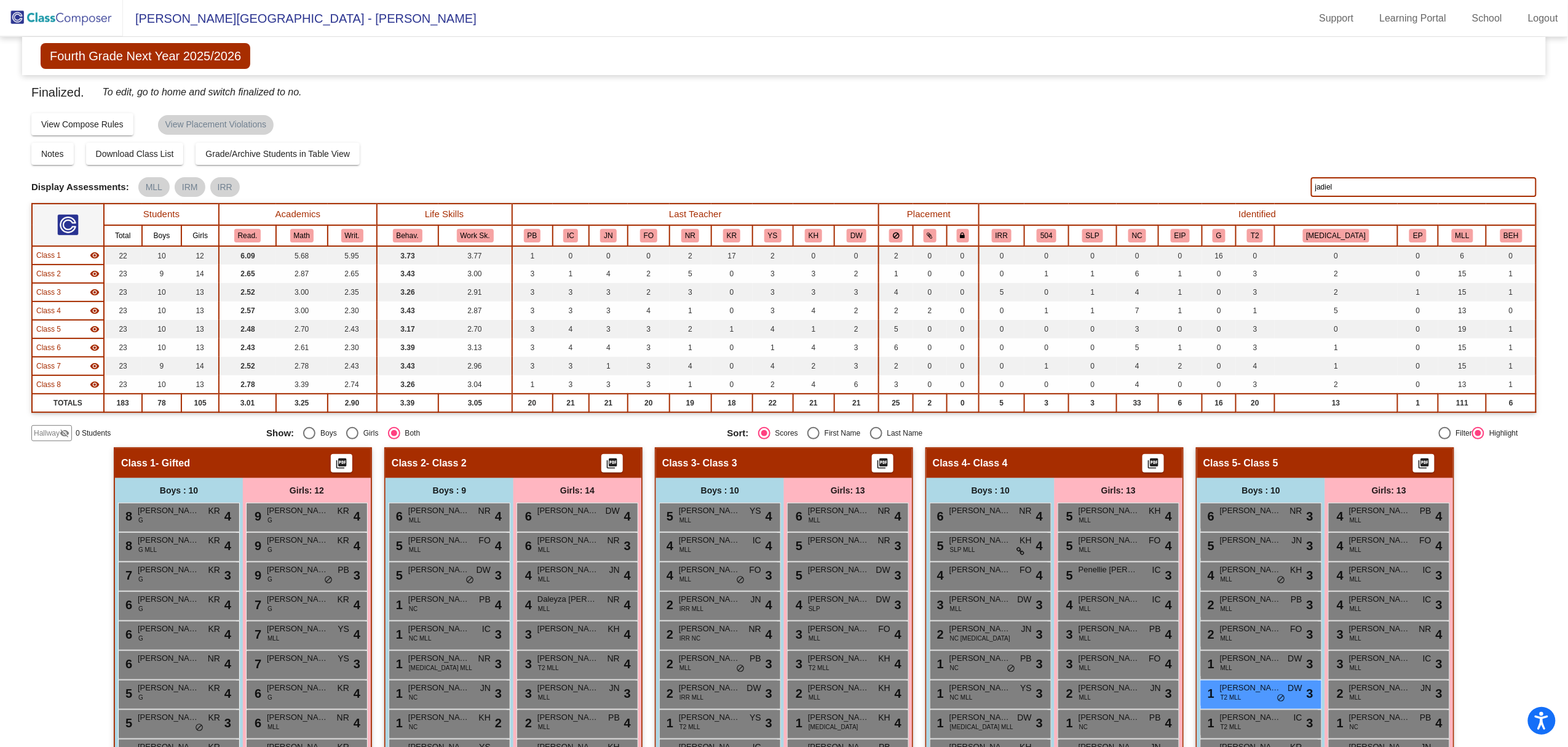
click at [1002, 559] on div "1 [PERSON_NAME] T2 MLL DW lock do_not_disturb_alt 3" at bounding box center [1260, 693] width 118 height 25
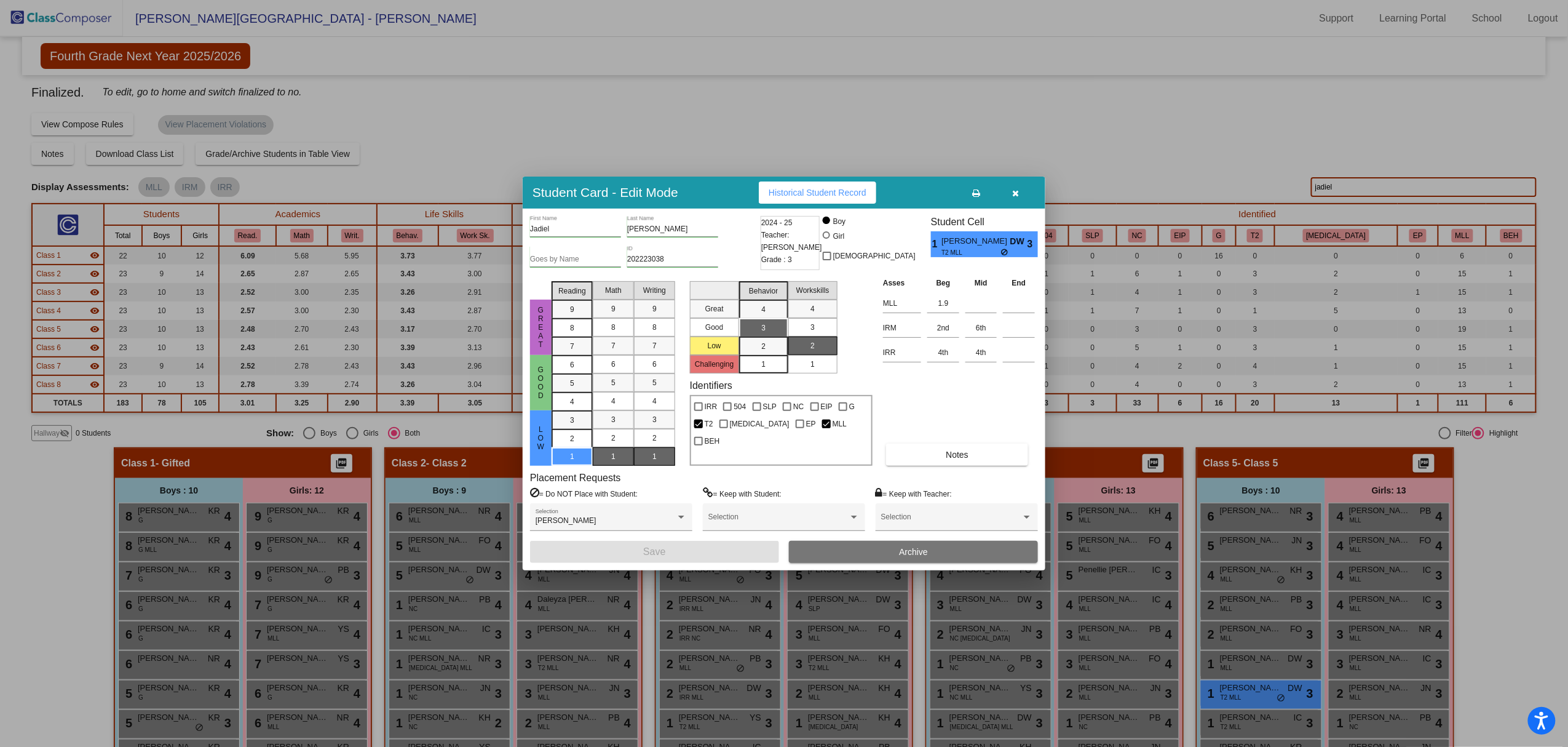
click at [1002, 191] on icon "button" at bounding box center [1015, 192] width 7 height 8
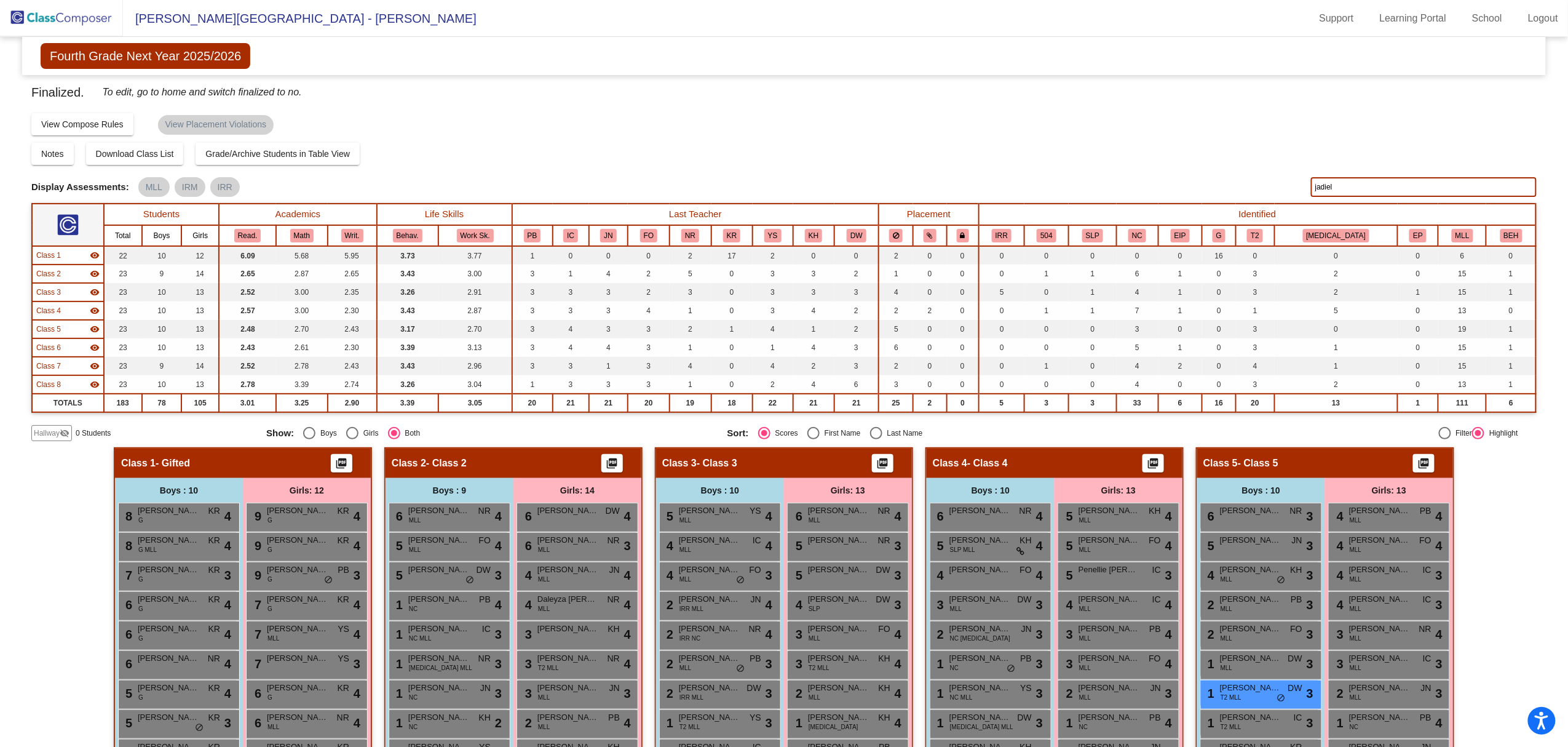
drag, startPoint x: 1357, startPoint y: 183, endPoint x: 1301, endPoint y: 182, distance: 56.0
click at [1002, 182] on div "Display Scores for Years: [DATE] - [DATE] [DATE] - [DATE] Display Assessments: …" at bounding box center [784, 187] width 1506 height 20
drag, startPoint x: 1341, startPoint y: 187, endPoint x: 1299, endPoint y: 193, distance: 42.4
click at [1002, 193] on div "Display Scores for Years: [DATE] - [DATE] [DATE] - [DATE] Display Assessments: …" at bounding box center [784, 187] width 1506 height 20
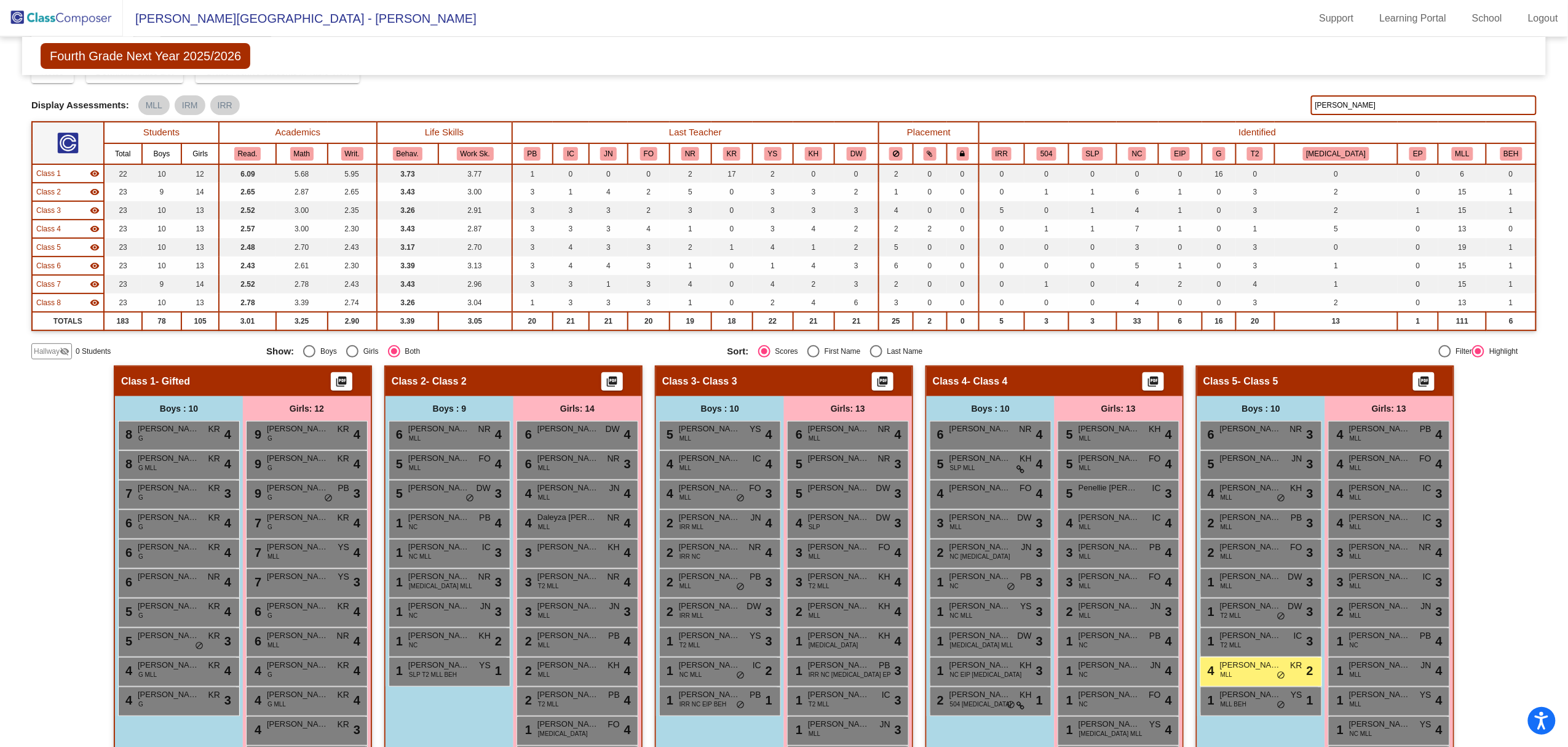
click at [1002, 559] on span "[PERSON_NAME] [PERSON_NAME]" at bounding box center [1250, 665] width 61 height 12
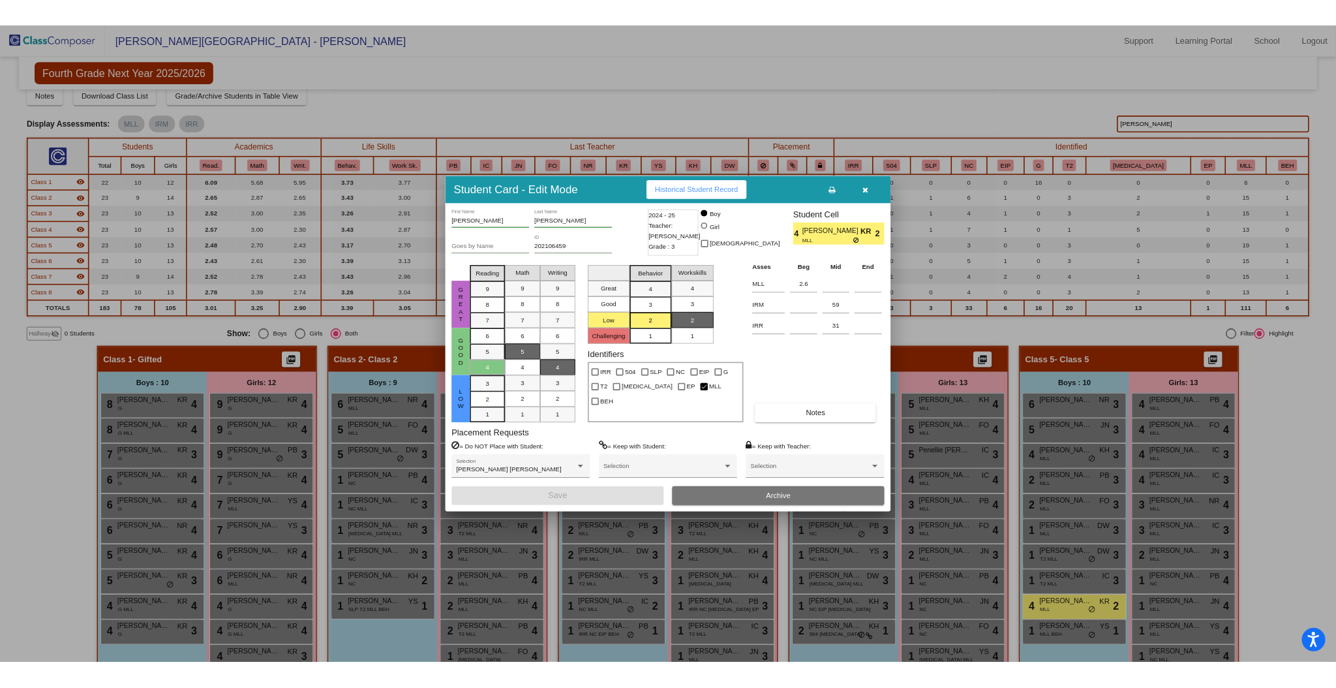
scroll to position [76, 0]
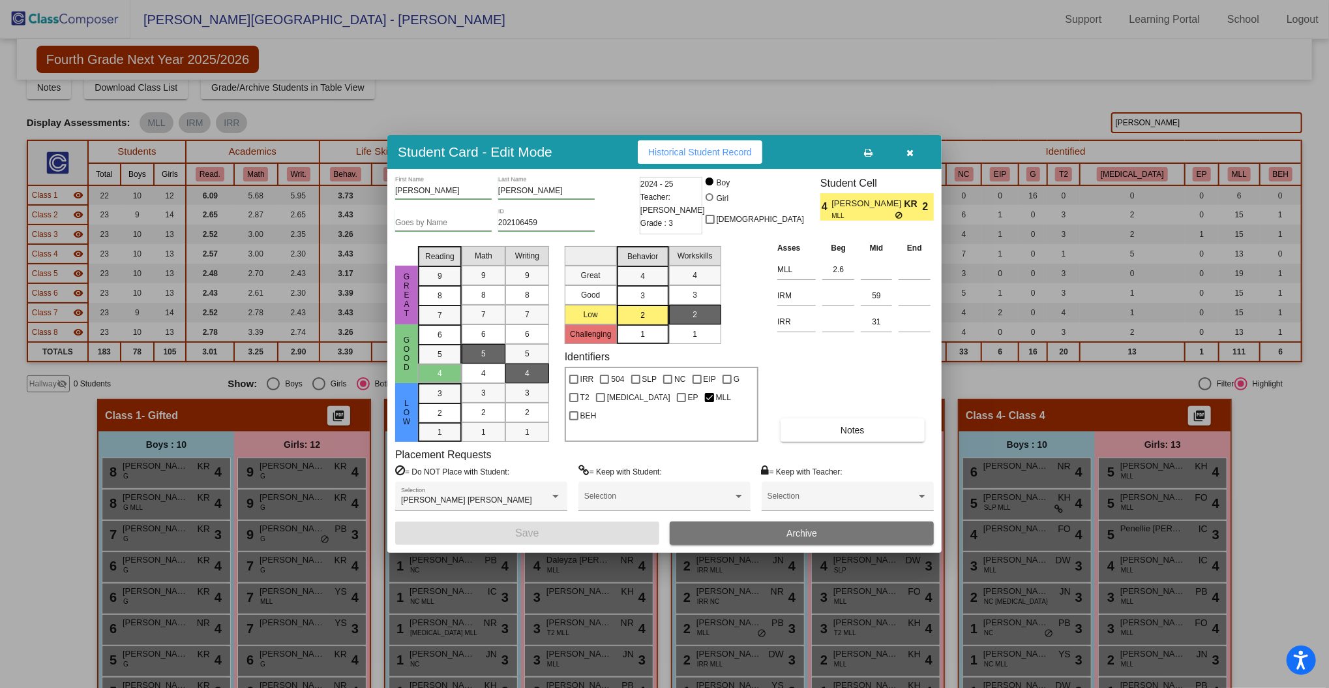
drag, startPoint x: 913, startPoint y: 157, endPoint x: 951, endPoint y: 144, distance: 40.0
click at [913, 157] on button "button" at bounding box center [911, 151] width 42 height 23
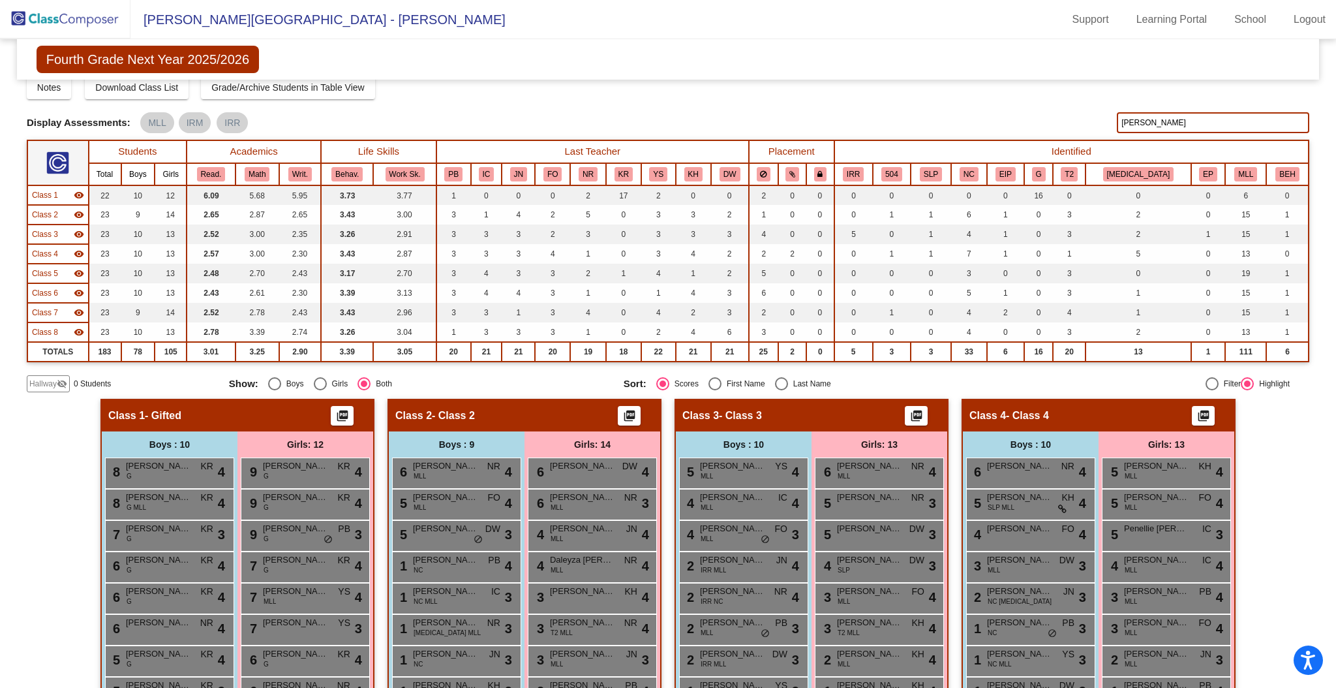
click at [1063, 121] on input "[PERSON_NAME]" at bounding box center [1213, 122] width 192 height 21
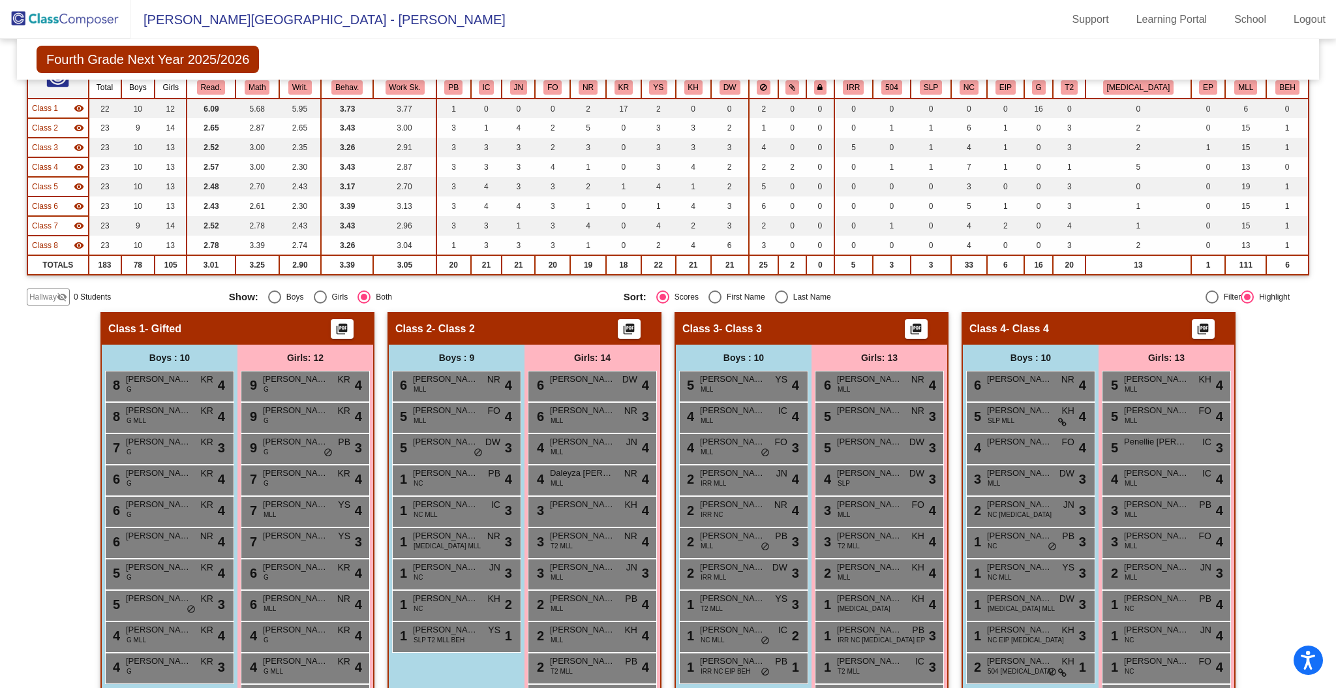
scroll to position [0, 0]
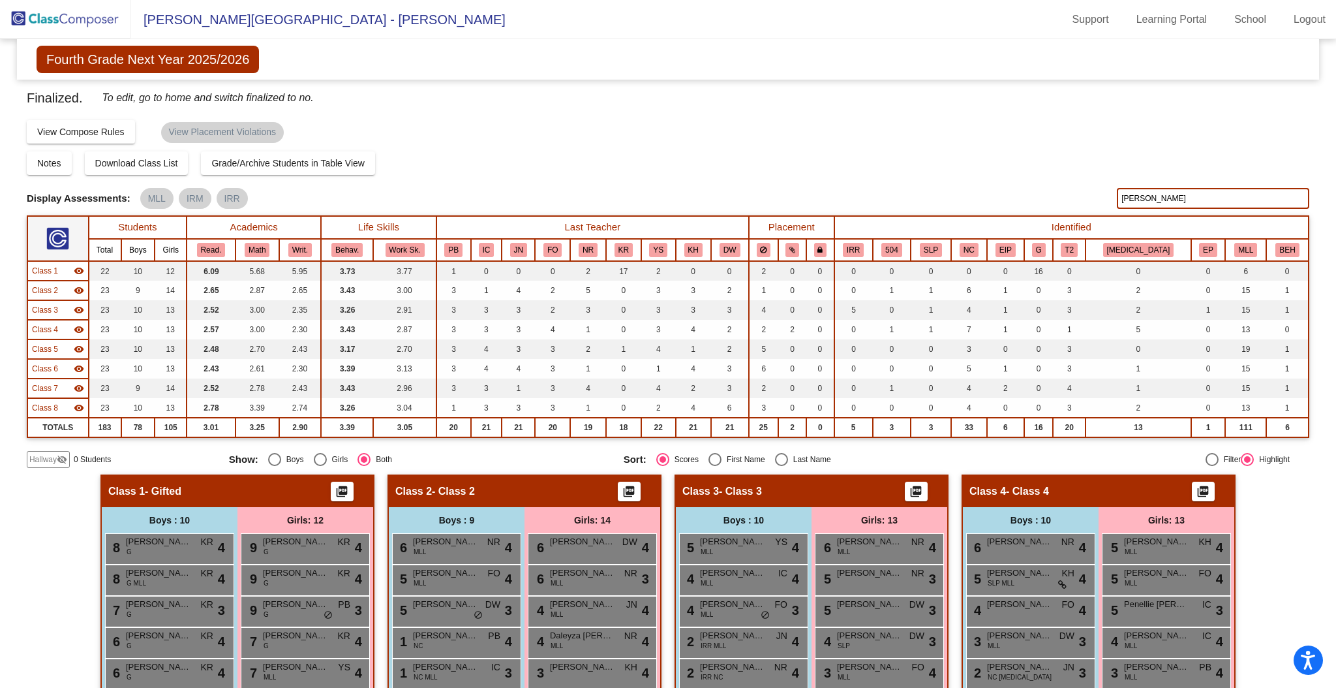
click at [1063, 199] on input "[PERSON_NAME]" at bounding box center [1213, 198] width 192 height 21
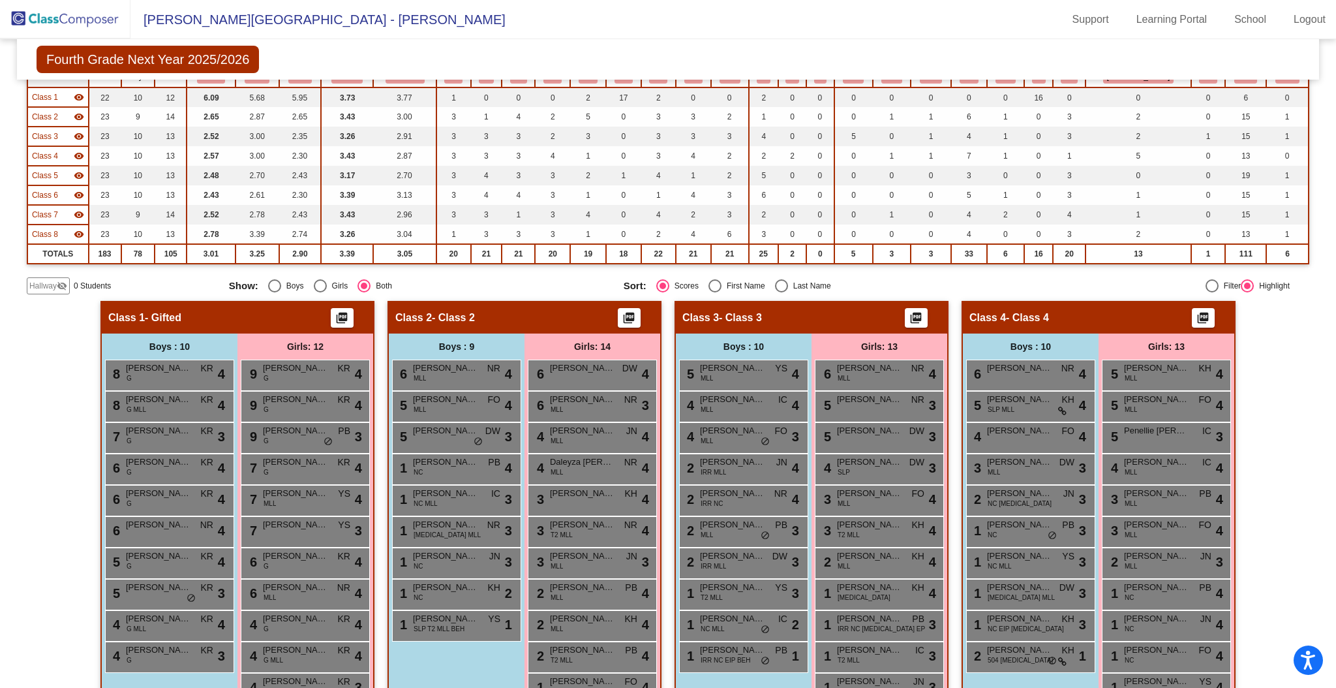
scroll to position [87, 0]
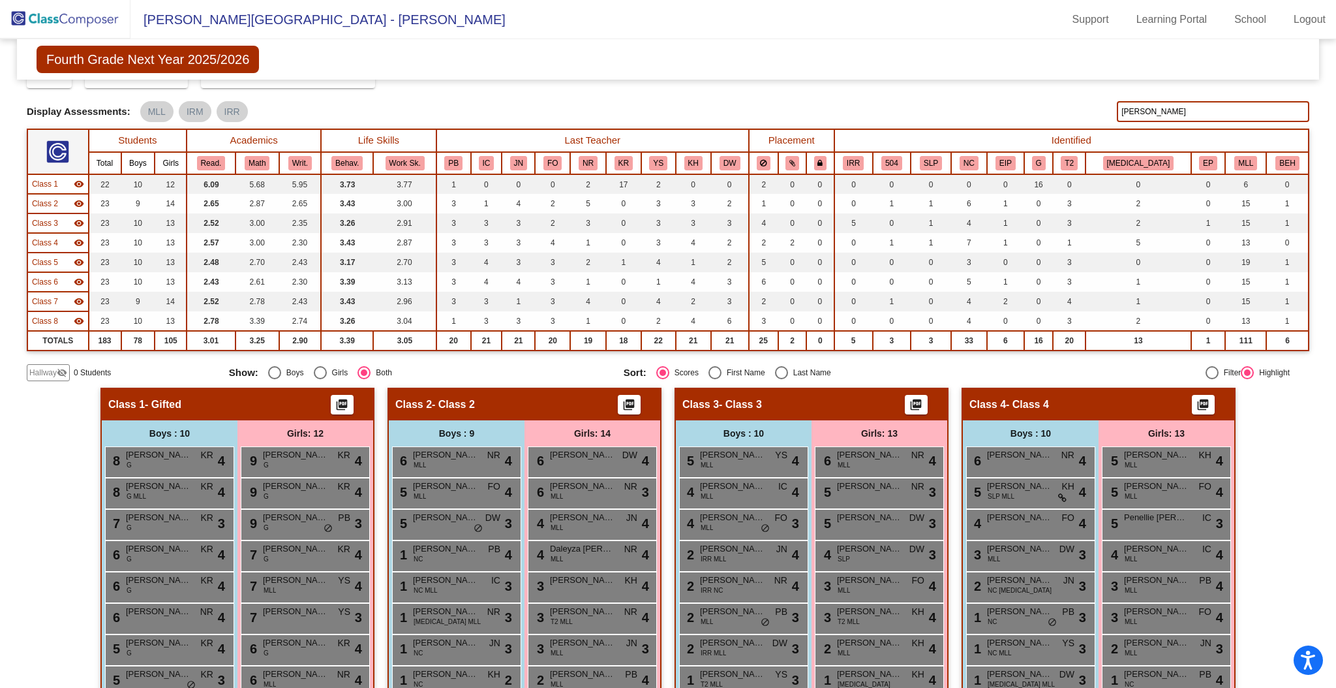
drag, startPoint x: 1187, startPoint y: 108, endPoint x: 1087, endPoint y: 122, distance: 100.8
click at [1063, 122] on div "Finalized. To edit, go to home and switch finalized to no. Display Scores for Y…" at bounding box center [668, 191] width 1283 height 380
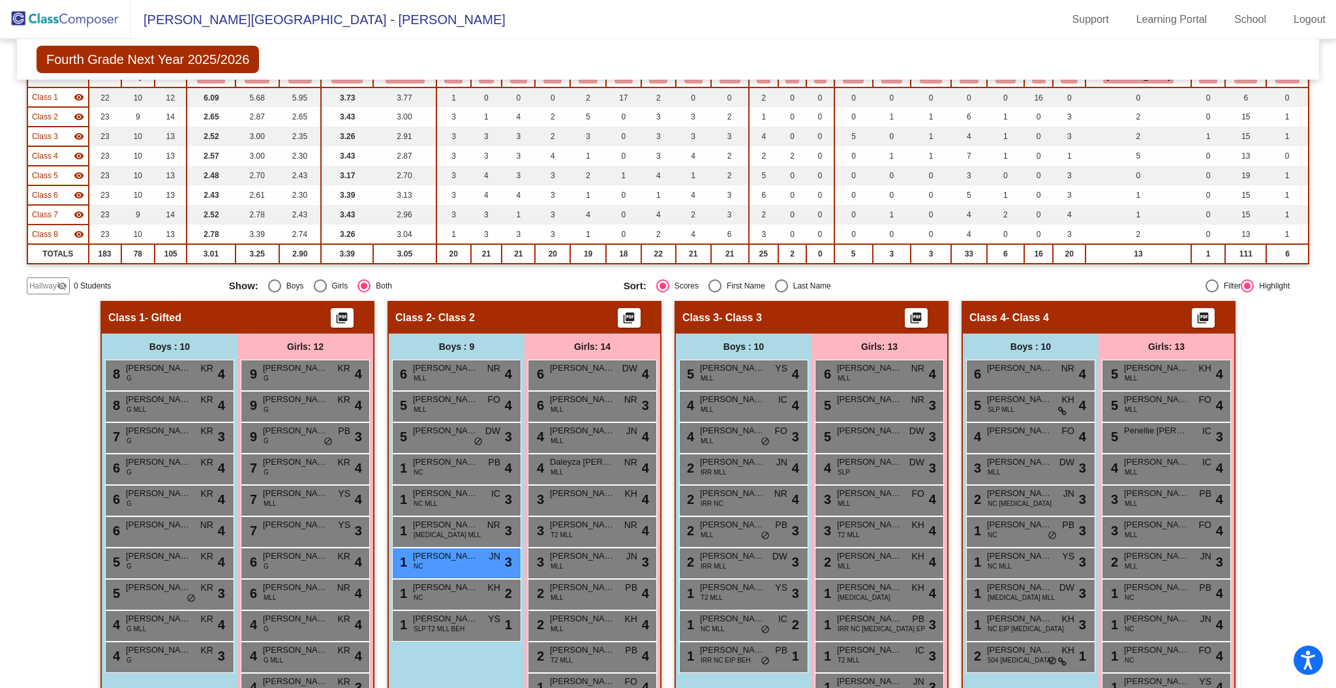
scroll to position [0, 0]
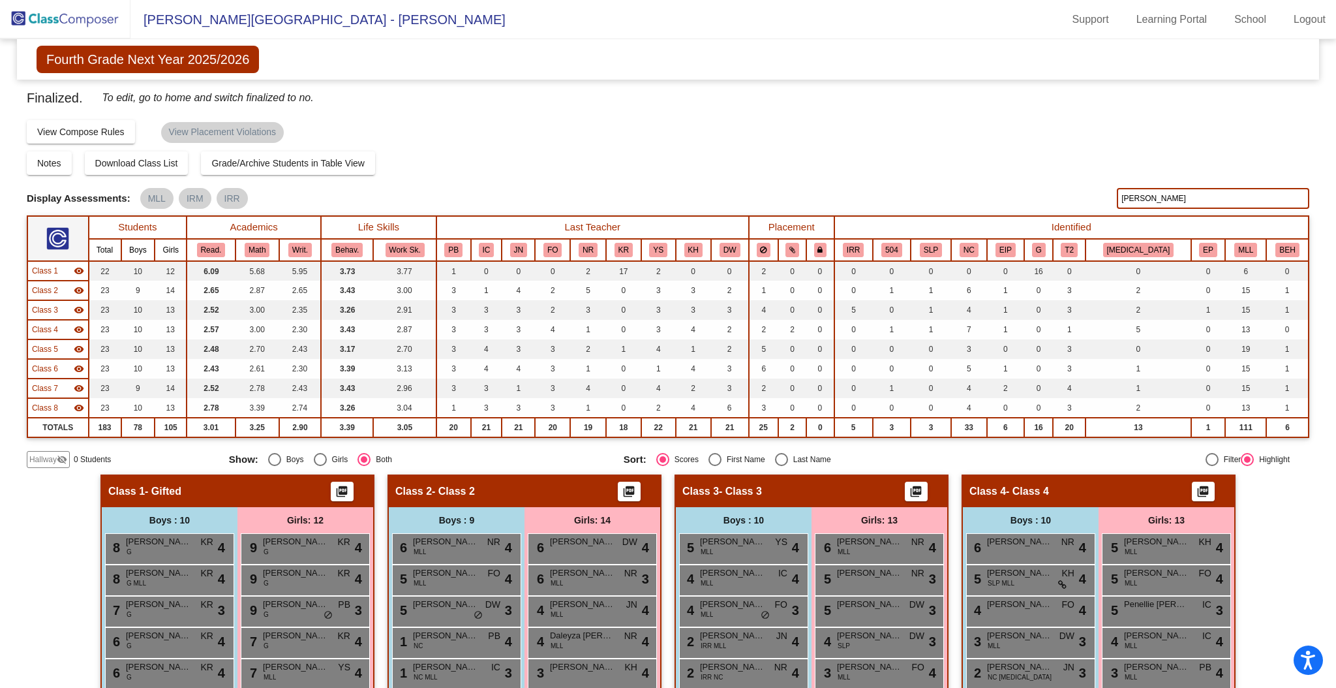
drag, startPoint x: 1168, startPoint y: 186, endPoint x: 1112, endPoint y: 198, distance: 56.7
click at [1063, 198] on div "Finalized. To edit, go to home and switch finalized to no. Display Scores for Y…" at bounding box center [668, 277] width 1283 height 380
drag, startPoint x: 1155, startPoint y: 192, endPoint x: 1093, endPoint y: 202, distance: 62.2
click at [1063, 202] on div "Display Scores for Years: [DATE] - [DATE] [DATE] - [DATE] Display Assessments: …" at bounding box center [668, 198] width 1283 height 21
drag, startPoint x: 1162, startPoint y: 196, endPoint x: 1102, endPoint y: 202, distance: 60.2
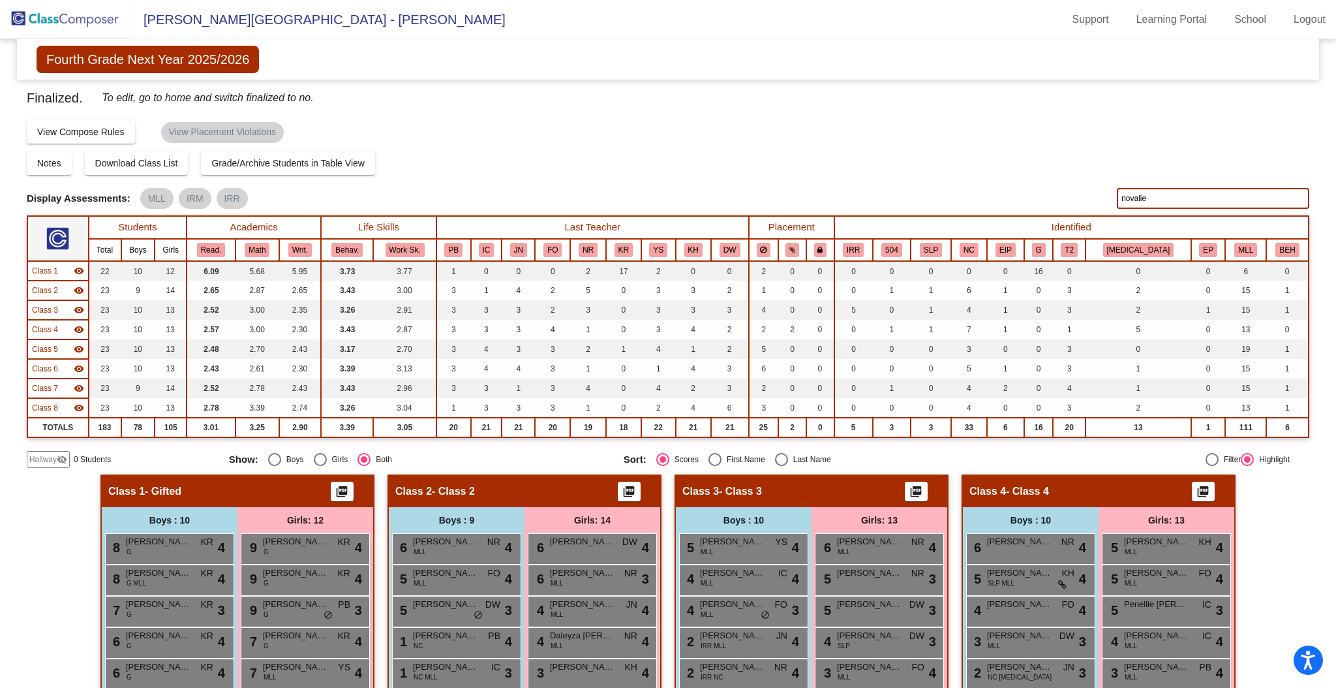
click at [1063, 202] on div "Display Scores for Years: [DATE] - [DATE] [DATE] - [DATE] Display Assessments: …" at bounding box center [668, 198] width 1283 height 21
drag, startPoint x: 1142, startPoint y: 199, endPoint x: 1110, endPoint y: 201, distance: 32.0
click at [1063, 201] on div "Display Scores for Years: [DATE] - [DATE] [DATE] - [DATE] Display Assessments: …" at bounding box center [668, 198] width 1283 height 21
drag, startPoint x: 1208, startPoint y: 205, endPoint x: 1041, endPoint y: 199, distance: 167.1
click at [1041, 199] on div "Display Scores for Years: [DATE] - [DATE] [DATE] - [DATE] Display Assessments: …" at bounding box center [668, 198] width 1283 height 21
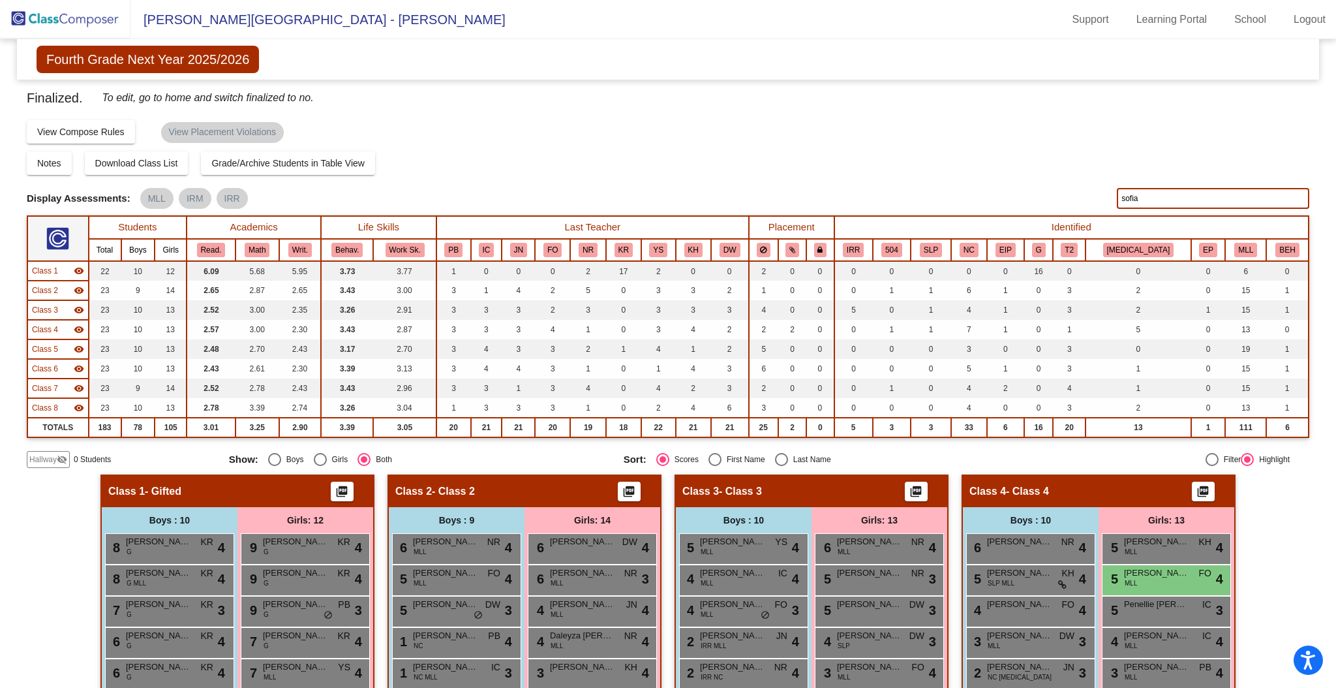
type input "sofia"
